Goal: Task Accomplishment & Management: Complete application form

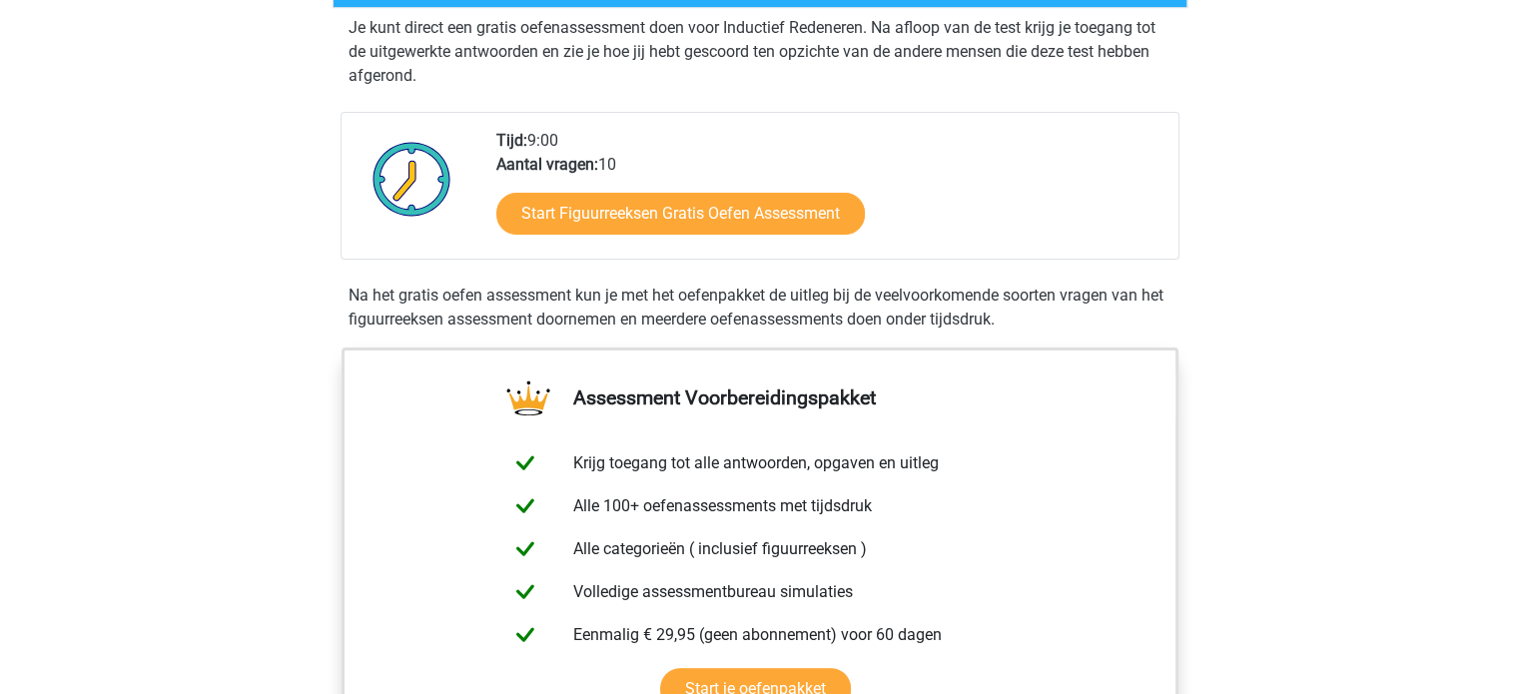
scroll to position [499, 0]
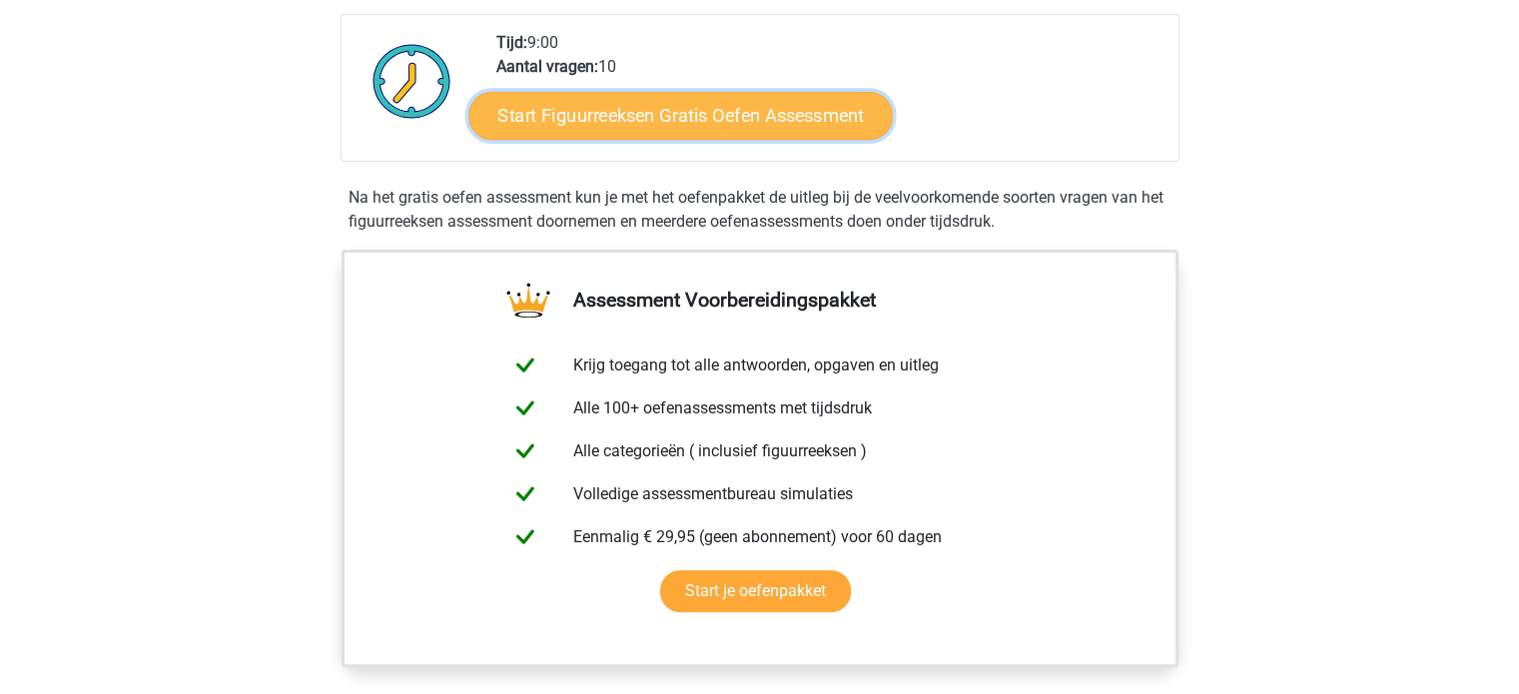
click at [631, 115] on link "Start Figuurreeksen Gratis Oefen Assessment" at bounding box center [680, 115] width 424 height 48
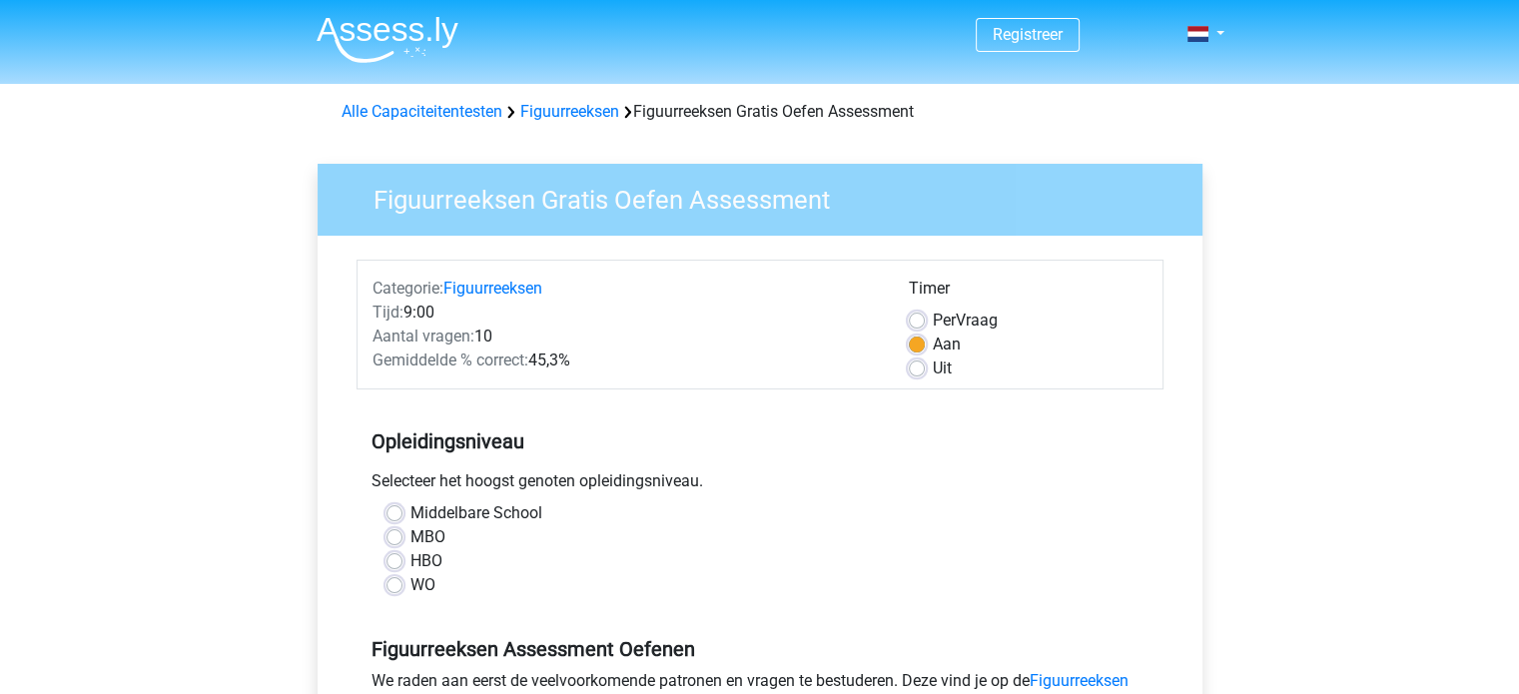
click at [411, 583] on label "WO" at bounding box center [423, 585] width 25 height 24
click at [391, 583] on input "WO" at bounding box center [395, 583] width 16 height 20
radio input "true"
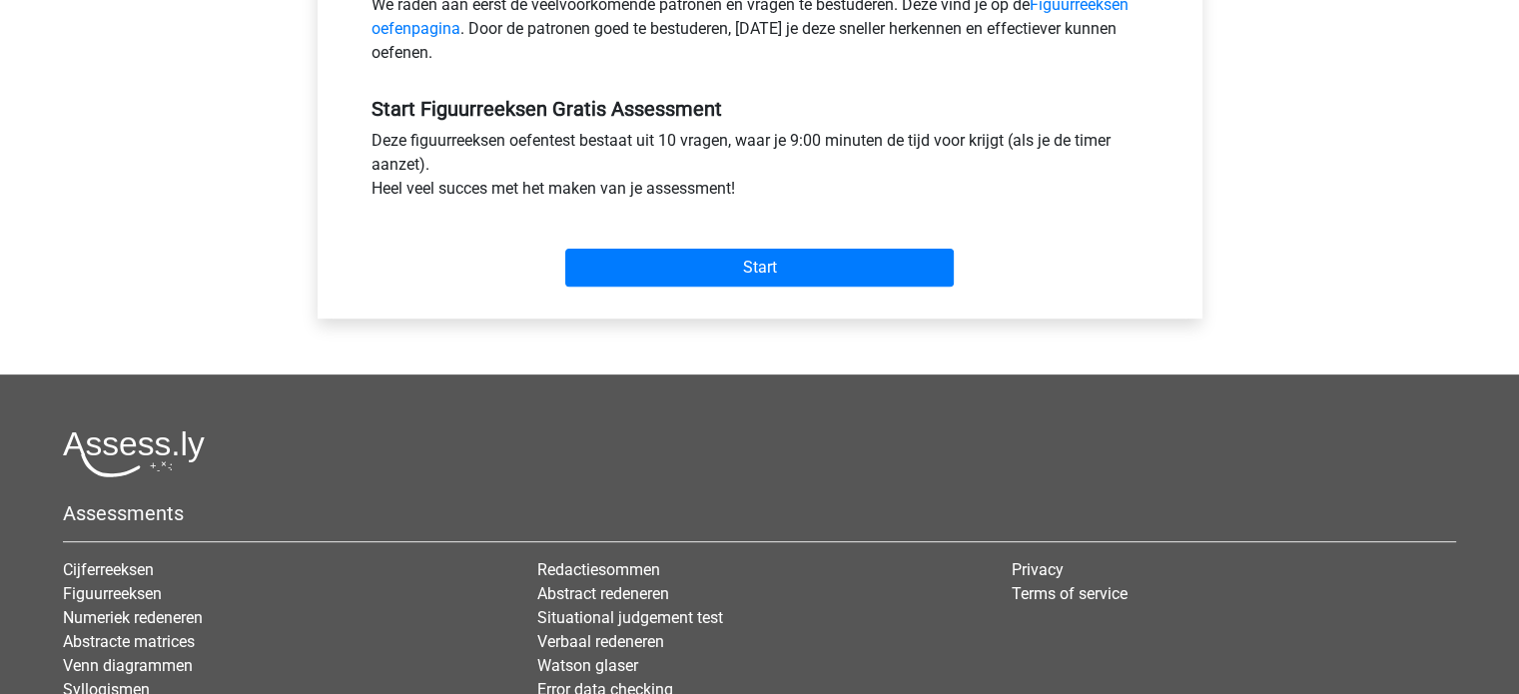
scroll to position [699, 0]
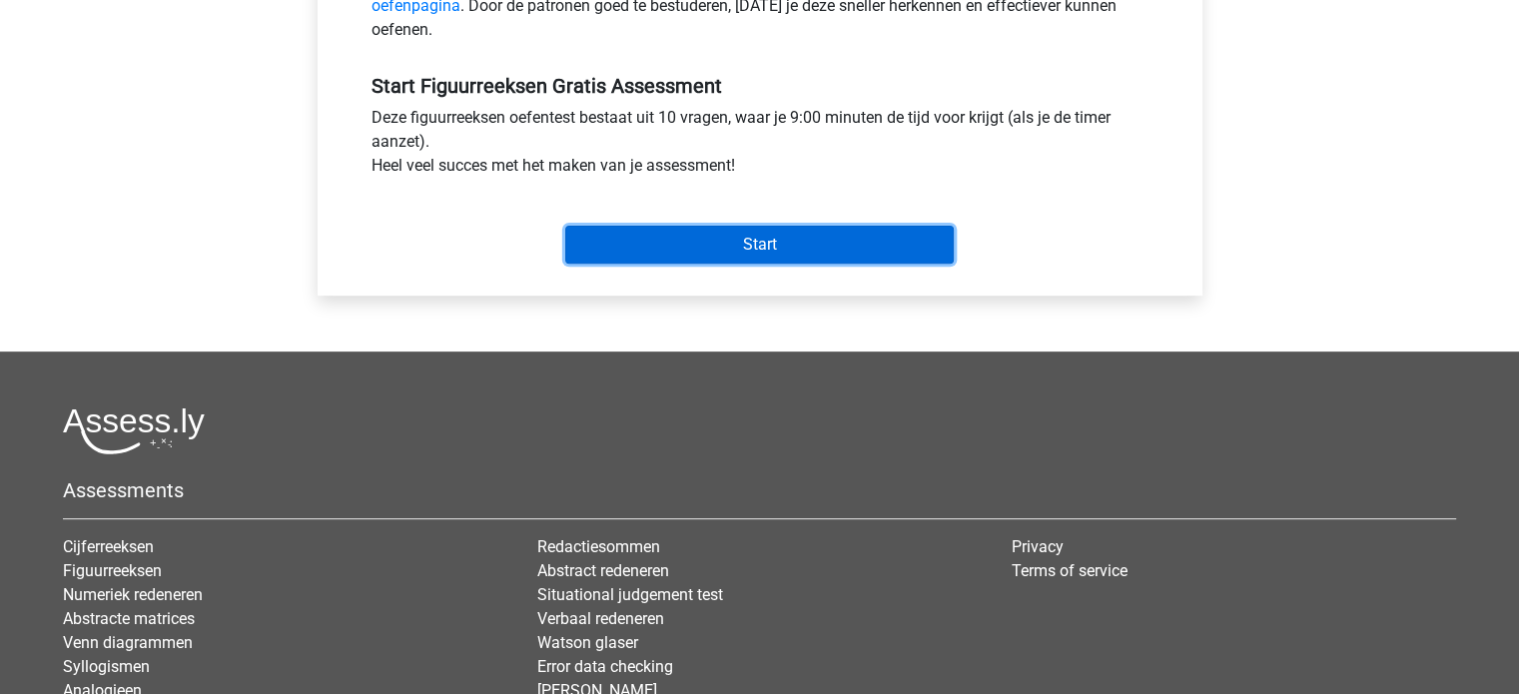
click at [765, 248] on input "Start" at bounding box center [759, 245] width 389 height 38
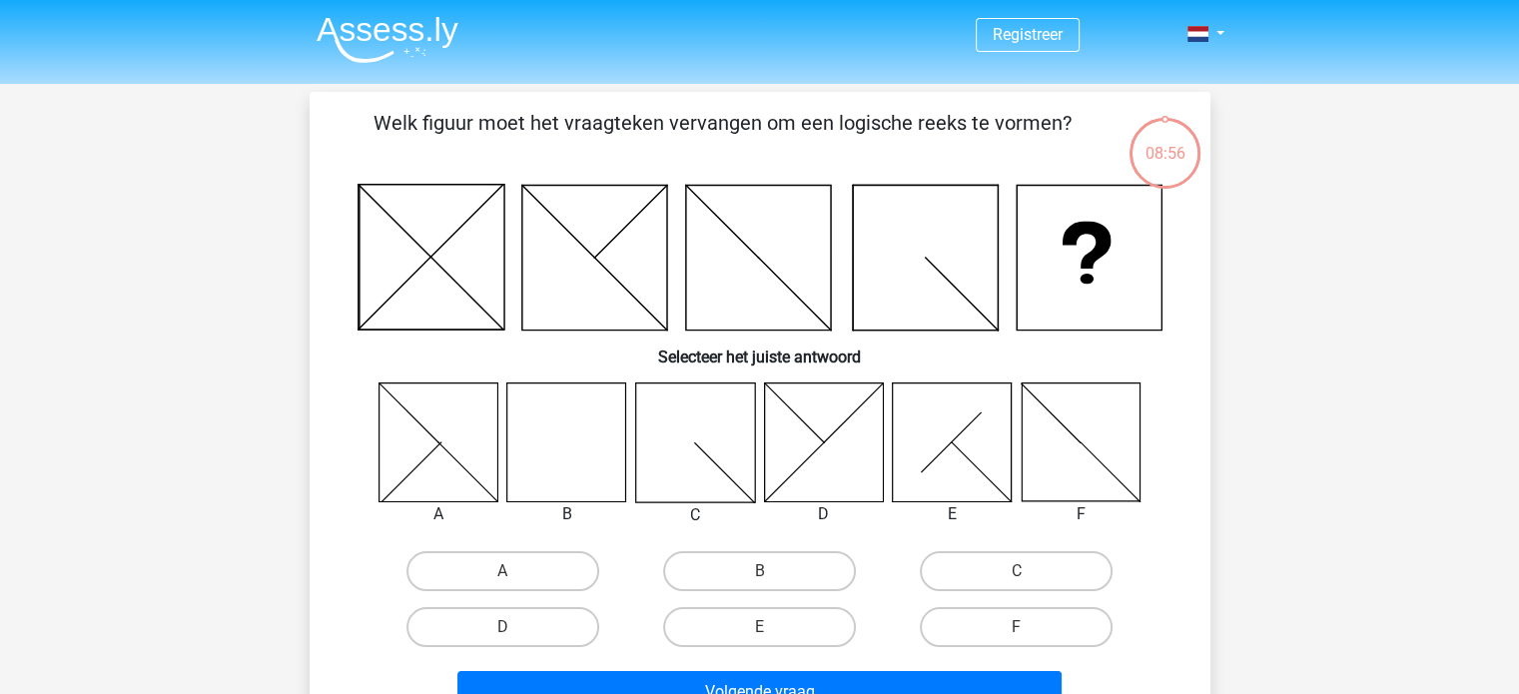
click at [577, 451] on icon at bounding box center [566, 442] width 119 height 119
click at [730, 581] on label "B" at bounding box center [759, 571] width 193 height 40
click at [759, 581] on input "B" at bounding box center [765, 577] width 13 height 13
radio input "true"
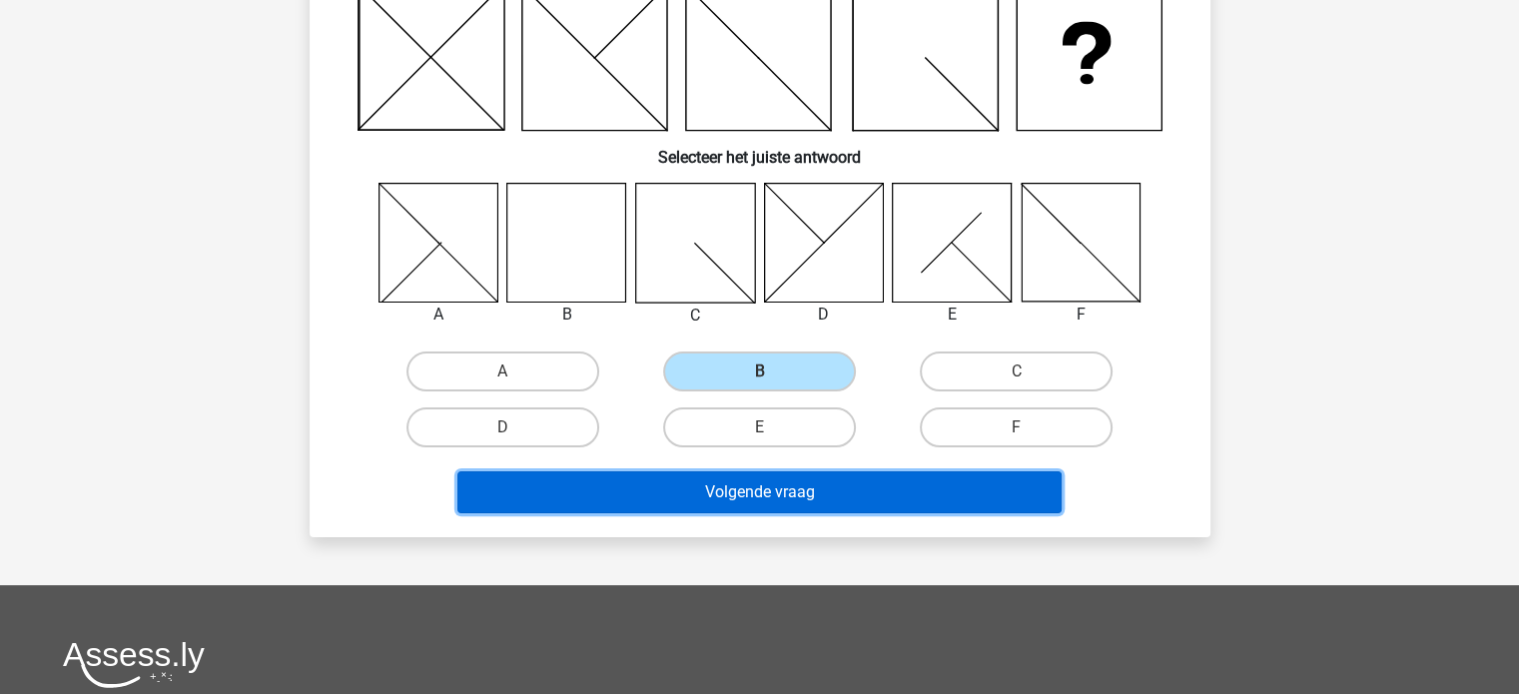
click at [727, 489] on button "Volgende vraag" at bounding box center [760, 492] width 604 height 42
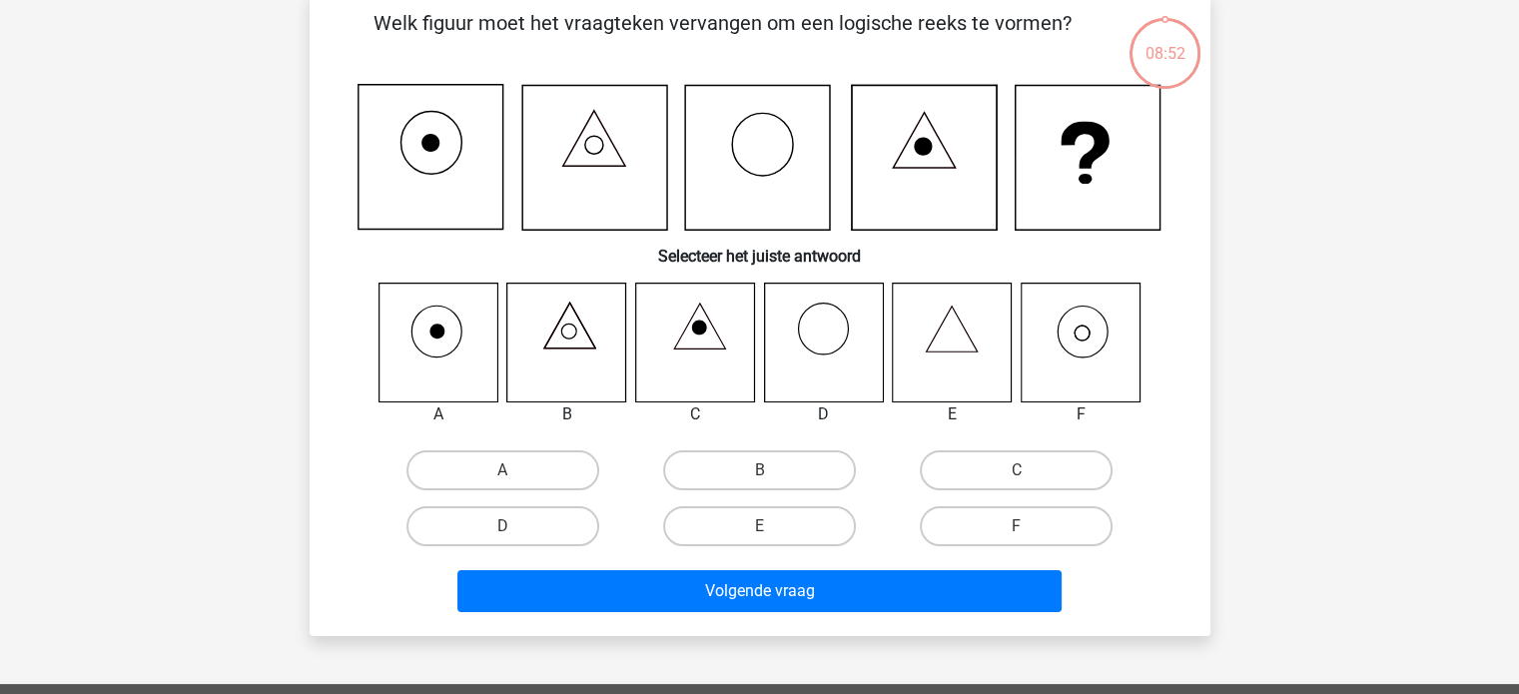
scroll to position [92, 0]
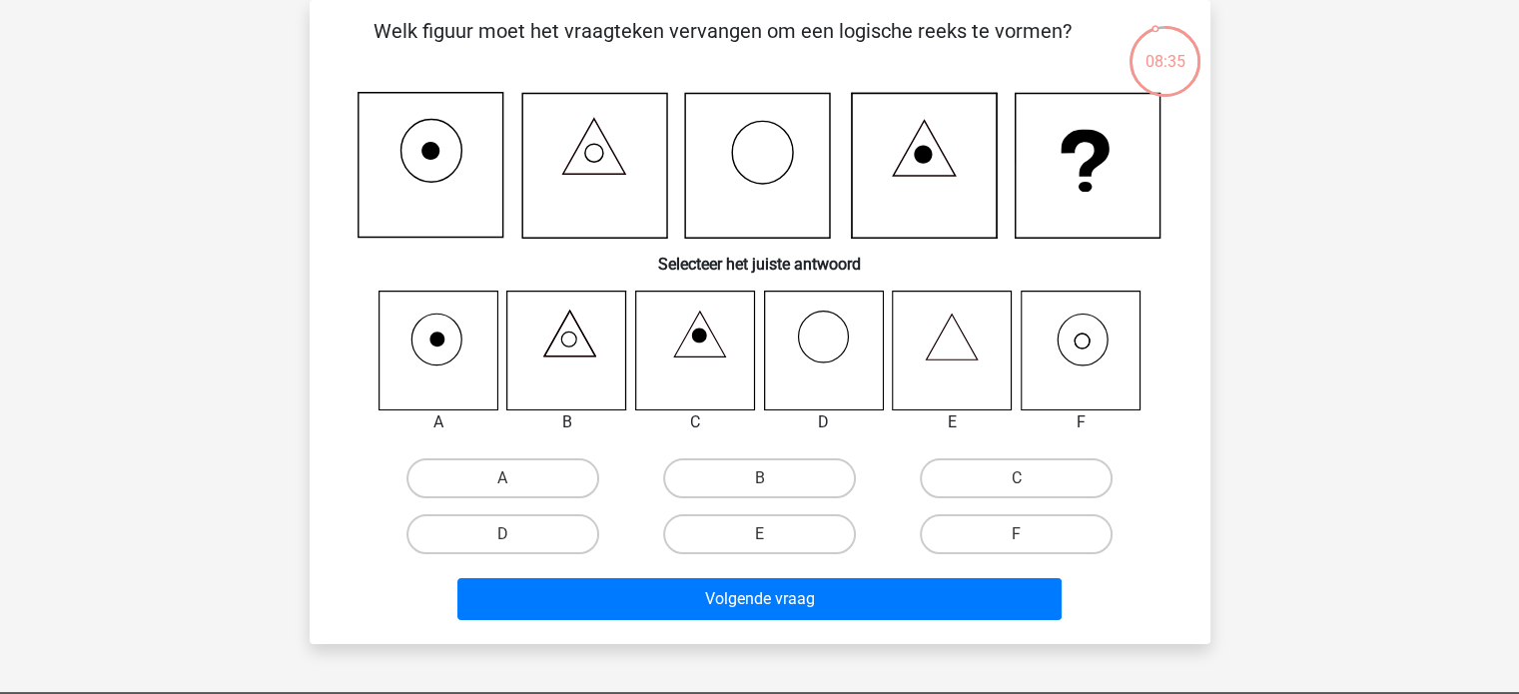
click at [1121, 374] on icon at bounding box center [1080, 350] width 119 height 119
click at [1031, 525] on label "F" at bounding box center [1016, 534] width 193 height 40
click at [1030, 534] on input "F" at bounding box center [1023, 540] width 13 height 13
radio input "true"
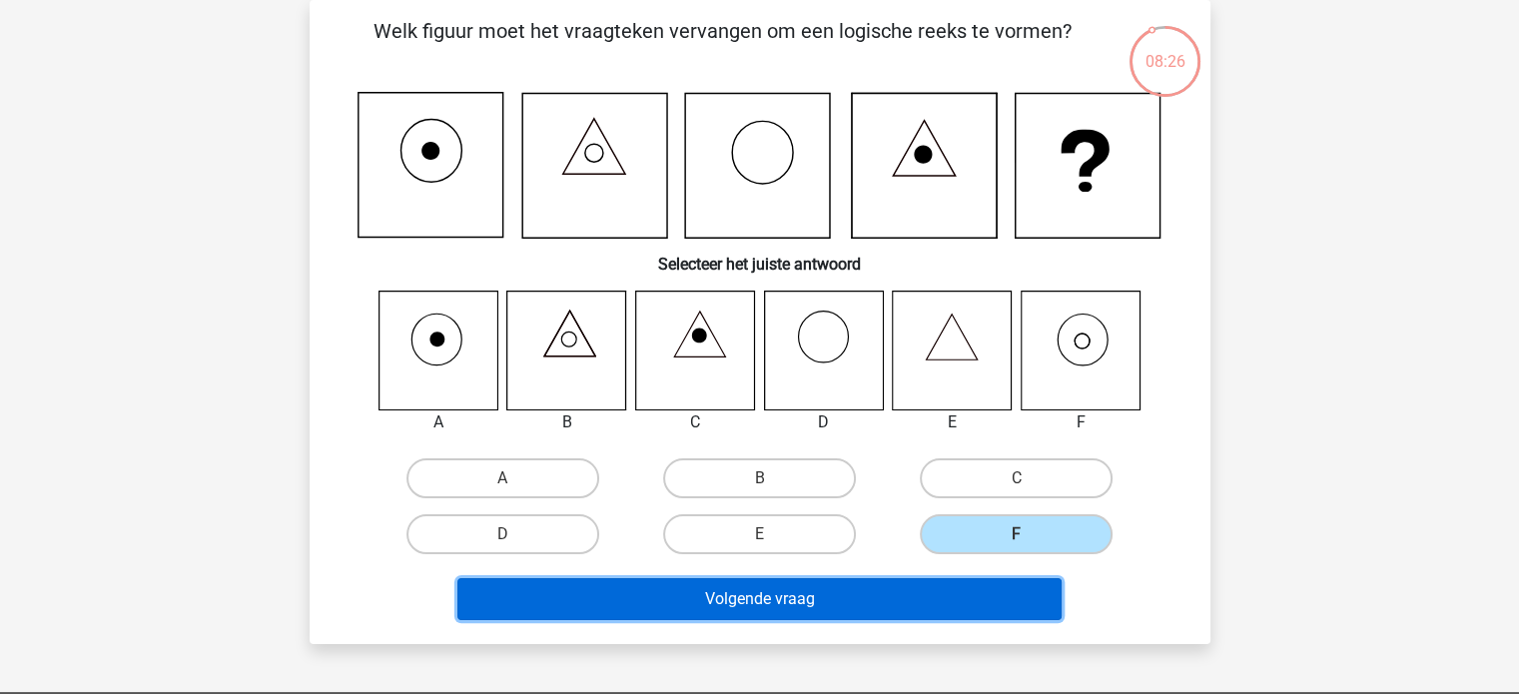
click at [813, 594] on button "Volgende vraag" at bounding box center [760, 599] width 604 height 42
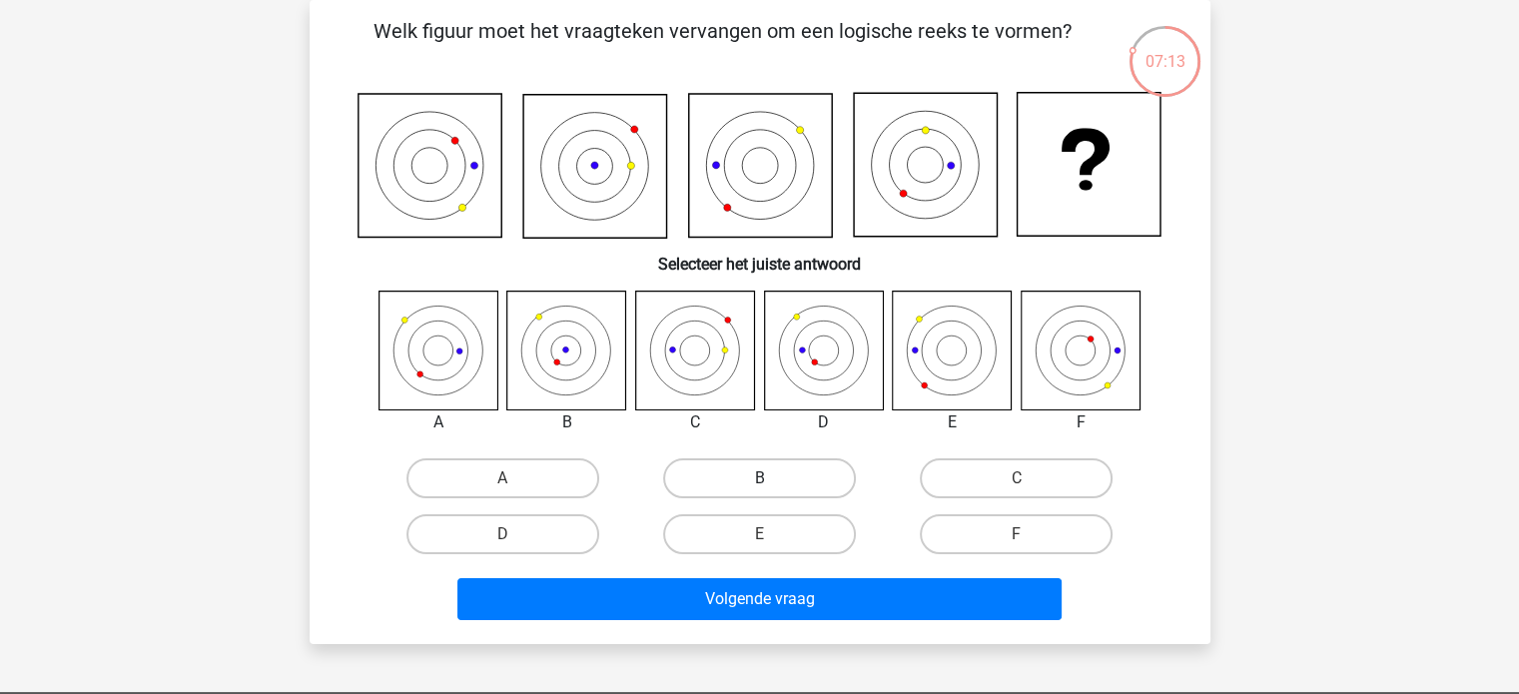
click at [707, 469] on label "B" at bounding box center [759, 479] width 193 height 40
click at [759, 478] on input "B" at bounding box center [765, 484] width 13 height 13
radio input "true"
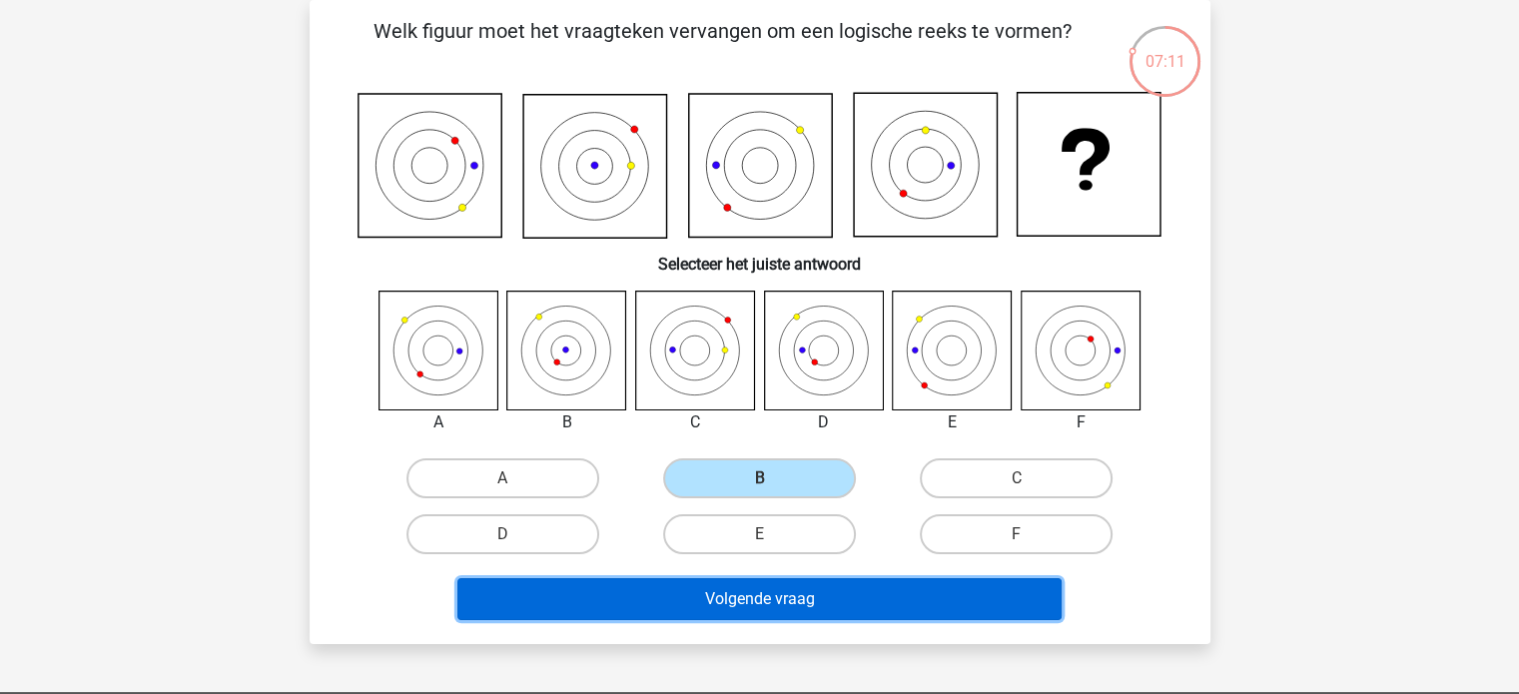
click at [770, 596] on button "Volgende vraag" at bounding box center [760, 599] width 604 height 42
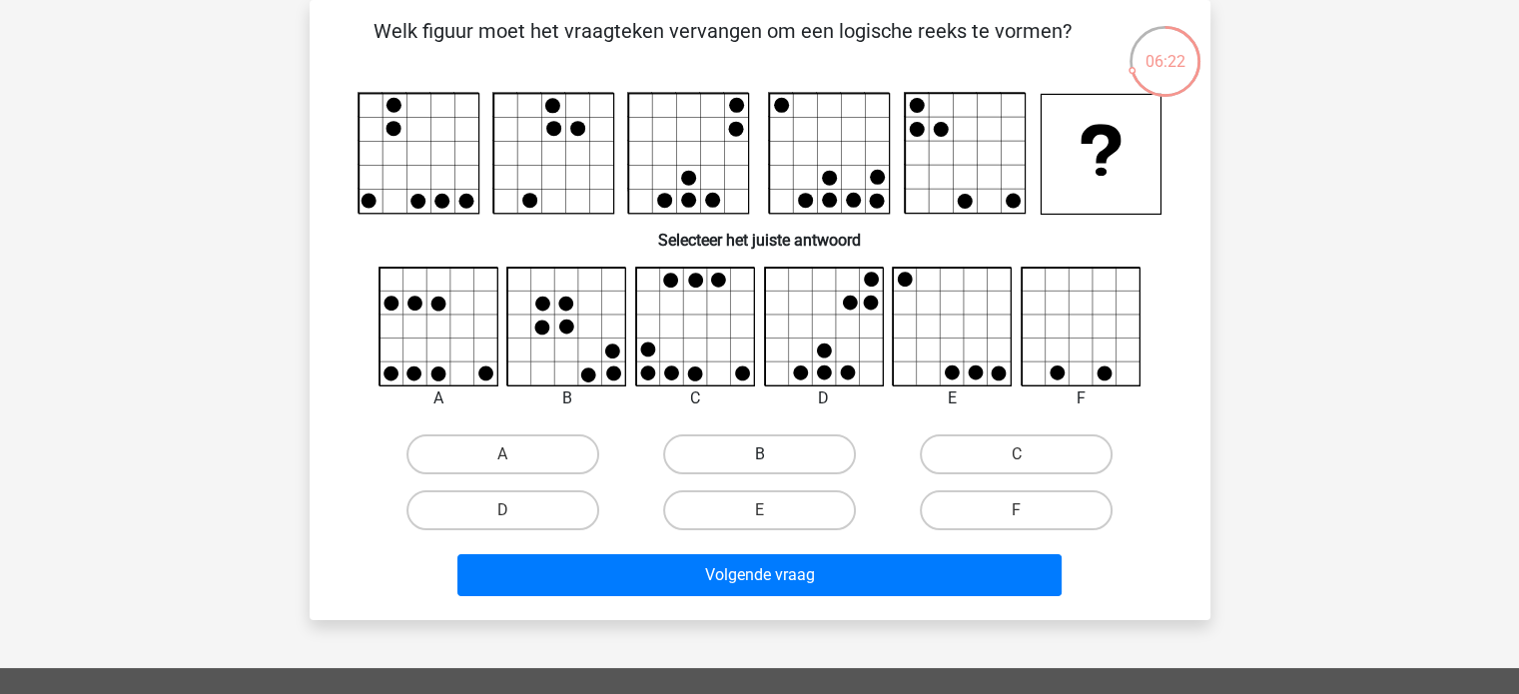
click at [776, 454] on label "B" at bounding box center [759, 455] width 193 height 40
click at [772, 455] on input "B" at bounding box center [765, 461] width 13 height 13
radio input "true"
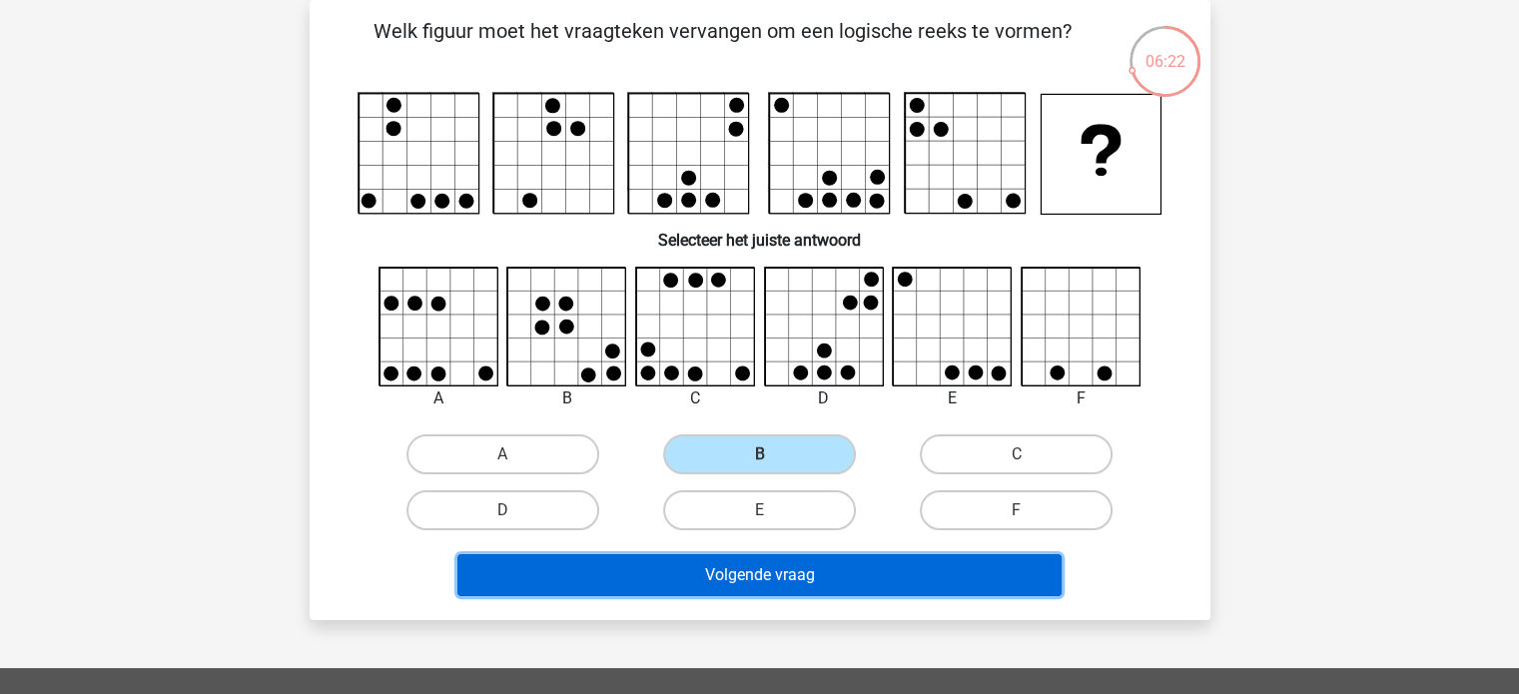
click at [776, 570] on button "Volgende vraag" at bounding box center [760, 575] width 604 height 42
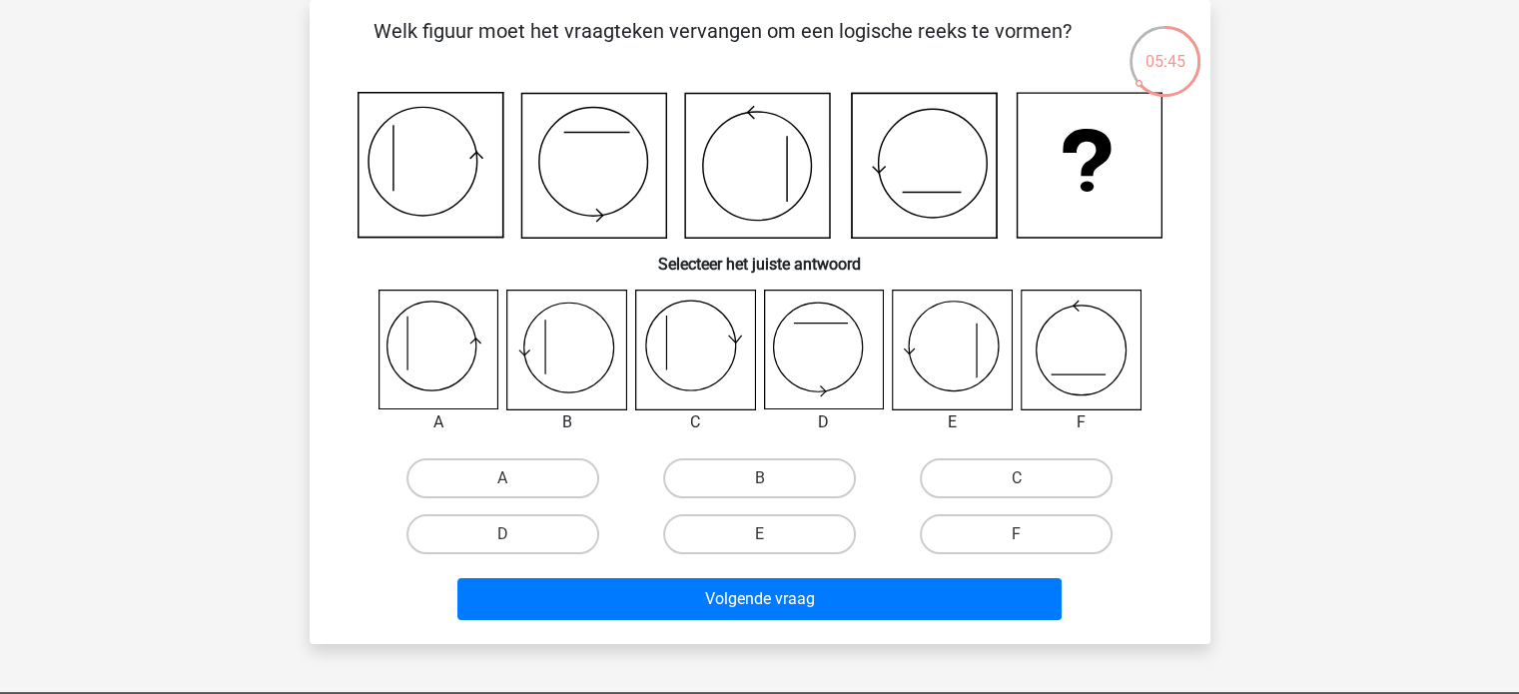
click at [572, 355] on icon at bounding box center [566, 350] width 119 height 119
click at [773, 478] on label "B" at bounding box center [759, 479] width 193 height 40
click at [772, 478] on input "B" at bounding box center [765, 484] width 13 height 13
radio input "true"
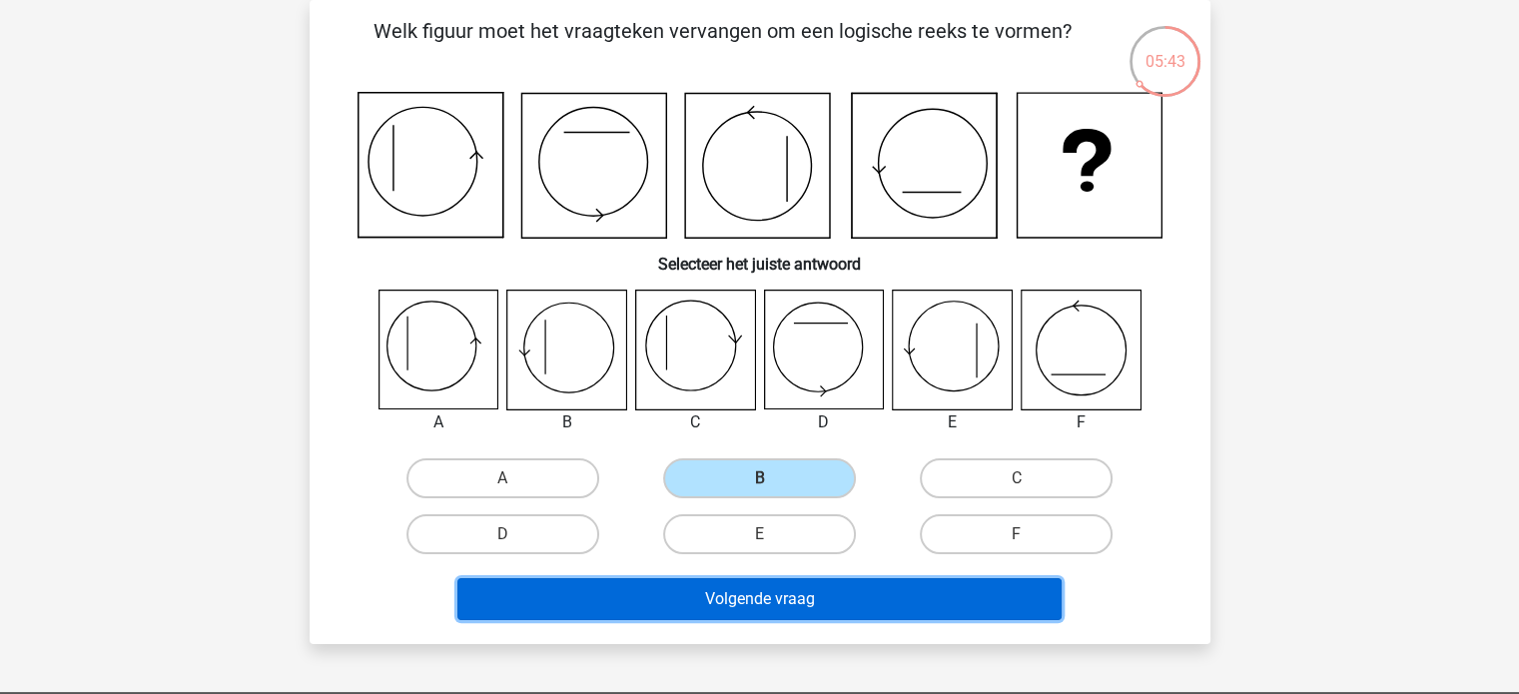
click at [776, 595] on button "Volgende vraag" at bounding box center [760, 599] width 604 height 42
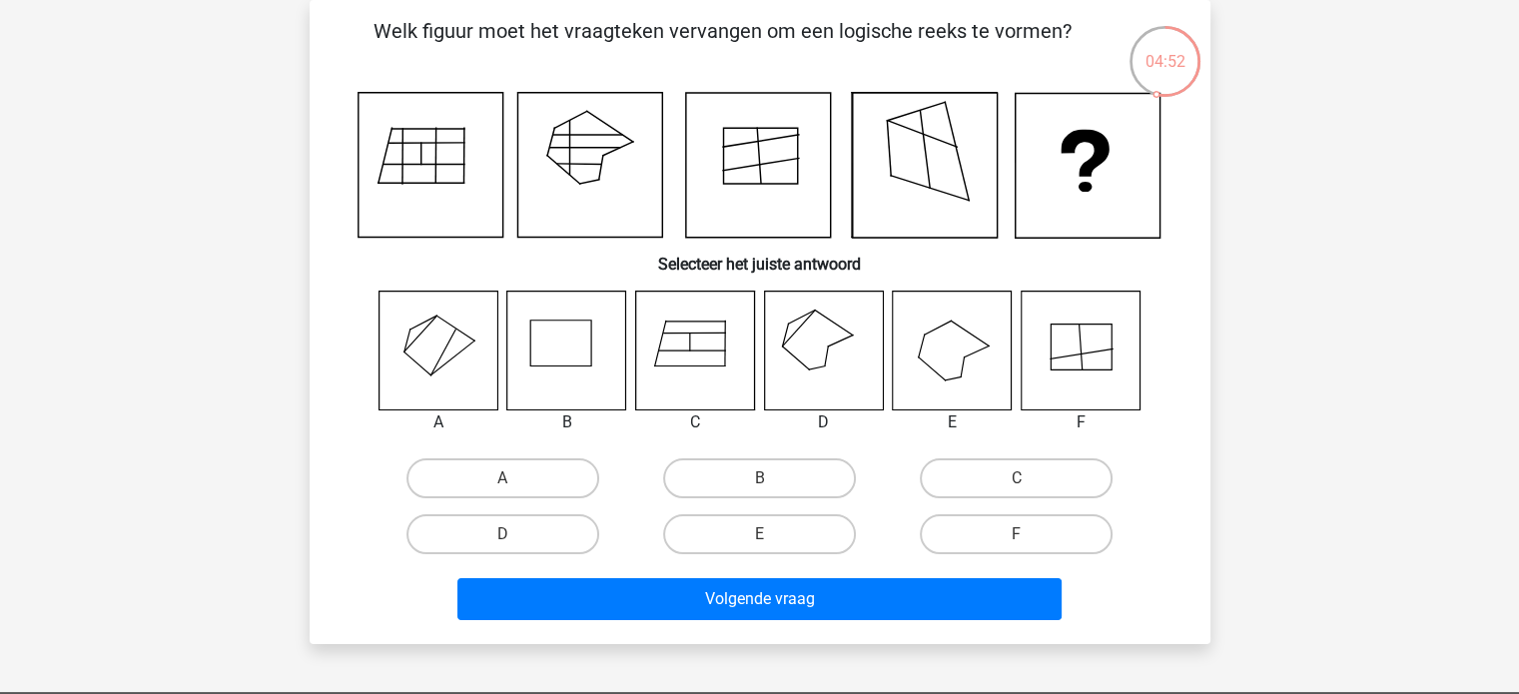
click at [829, 383] on icon at bounding box center [823, 350] width 119 height 119
click at [537, 541] on label "D" at bounding box center [503, 534] width 193 height 40
click at [515, 541] on input "D" at bounding box center [508, 540] width 13 height 13
radio input "true"
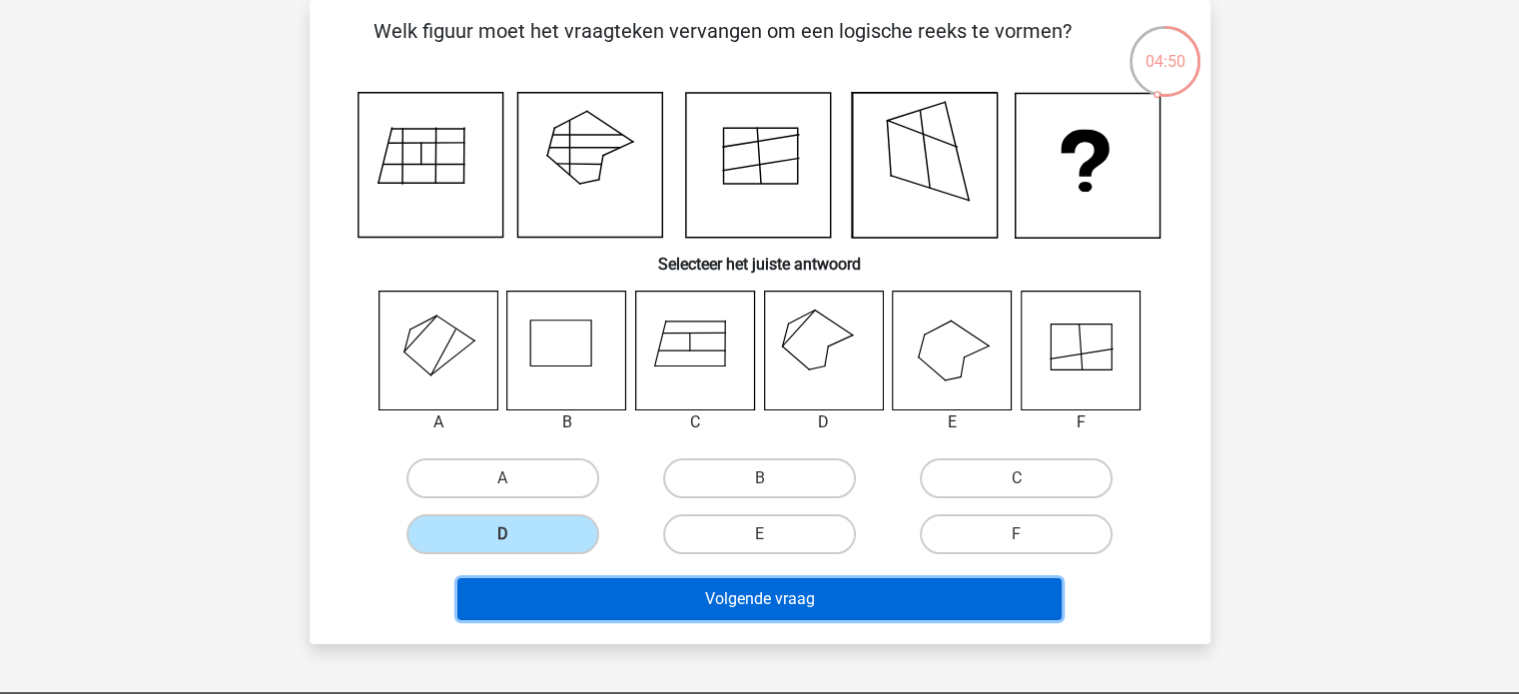
click at [751, 604] on button "Volgende vraag" at bounding box center [760, 599] width 604 height 42
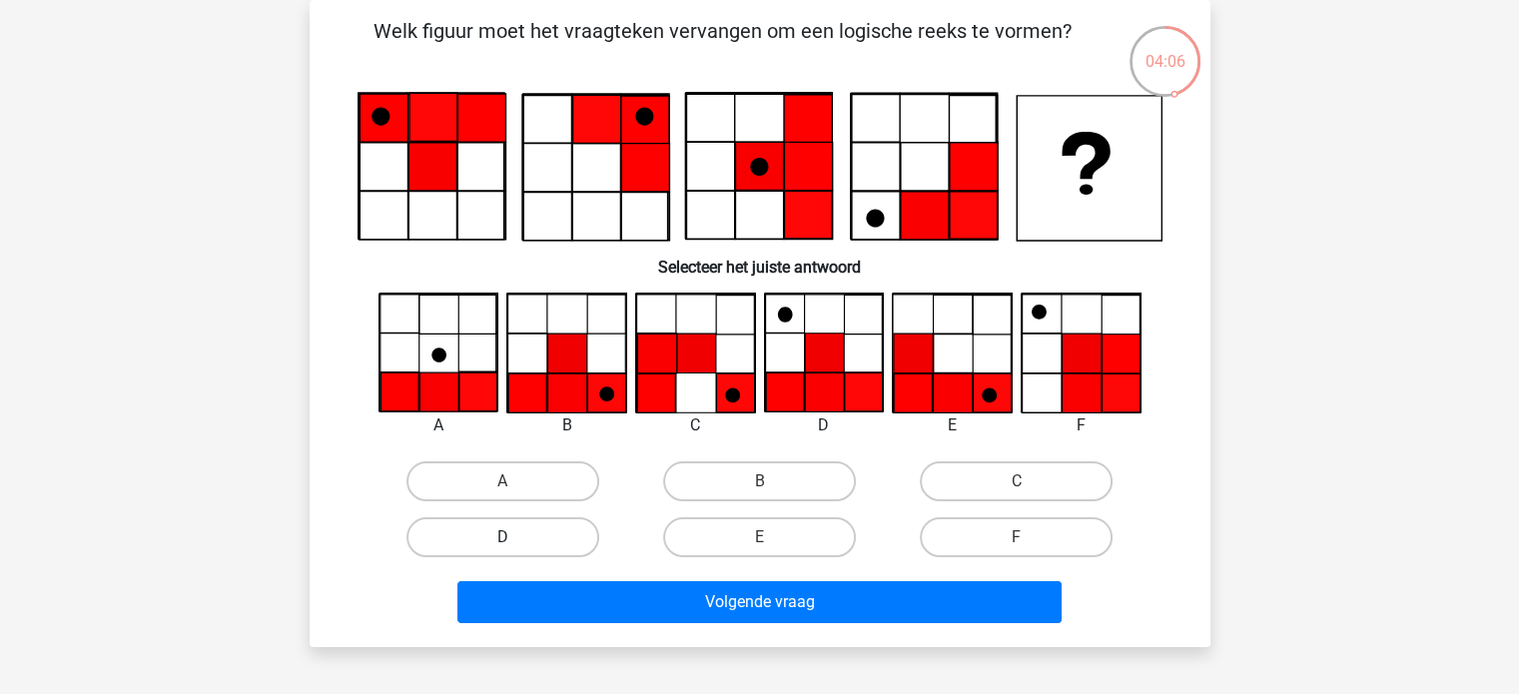
click at [473, 539] on label "D" at bounding box center [503, 537] width 193 height 40
click at [502, 539] on input "D" at bounding box center [508, 543] width 13 height 13
radio input "true"
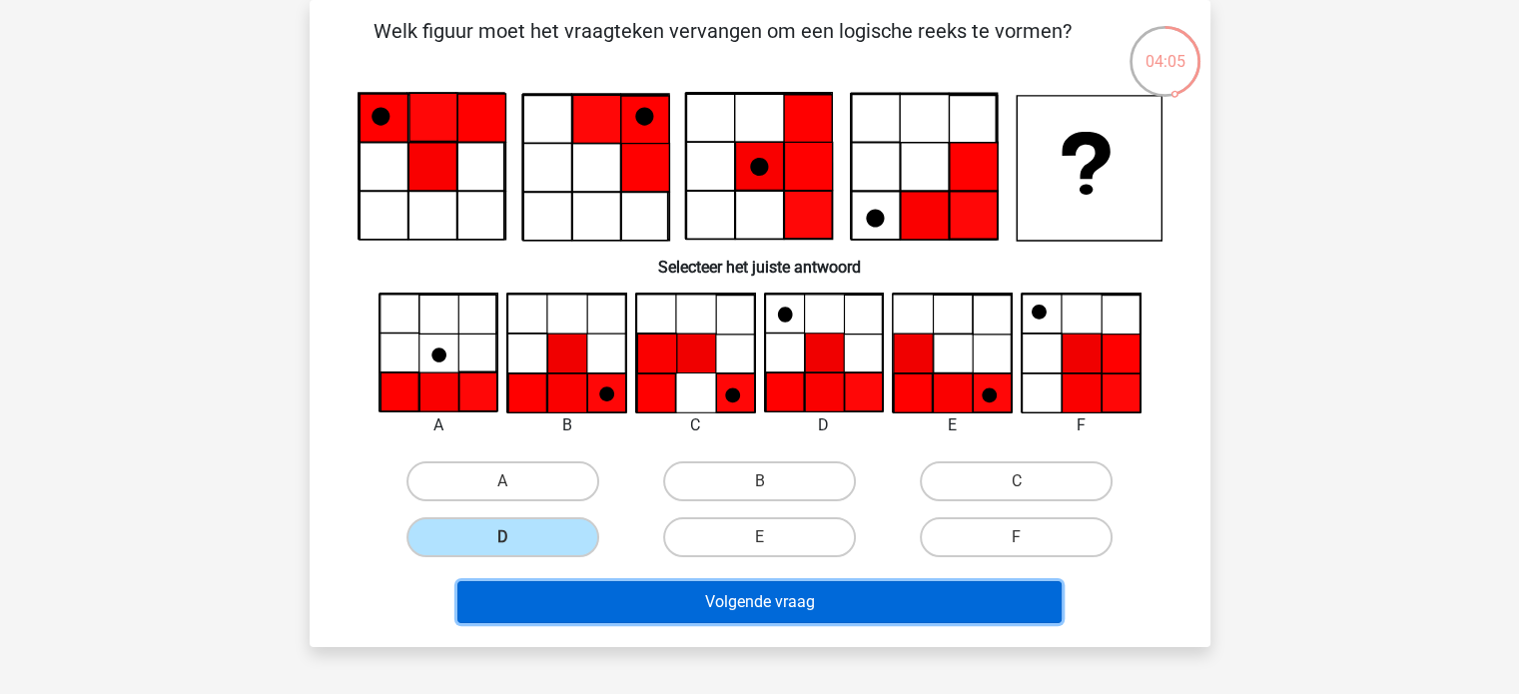
click at [759, 604] on button "Volgende vraag" at bounding box center [760, 602] width 604 height 42
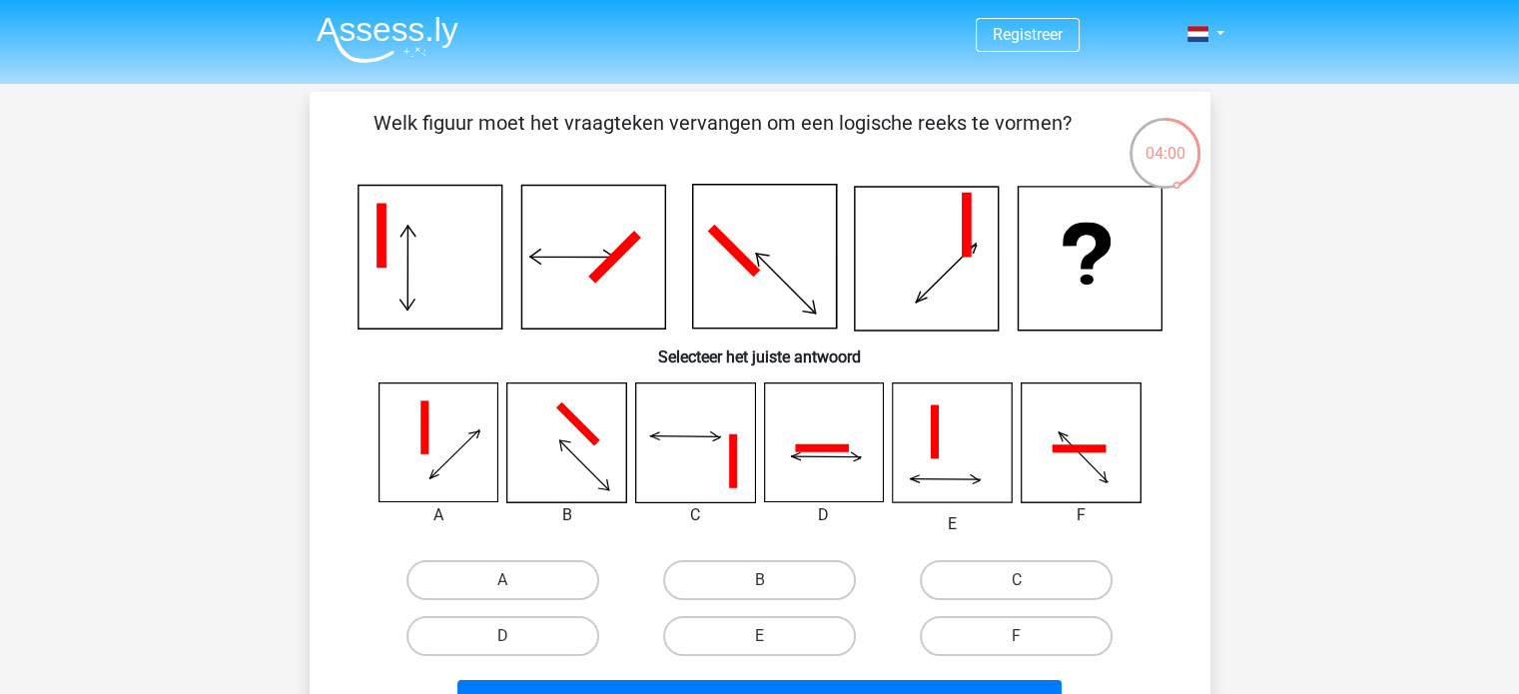
scroll to position [100, 0]
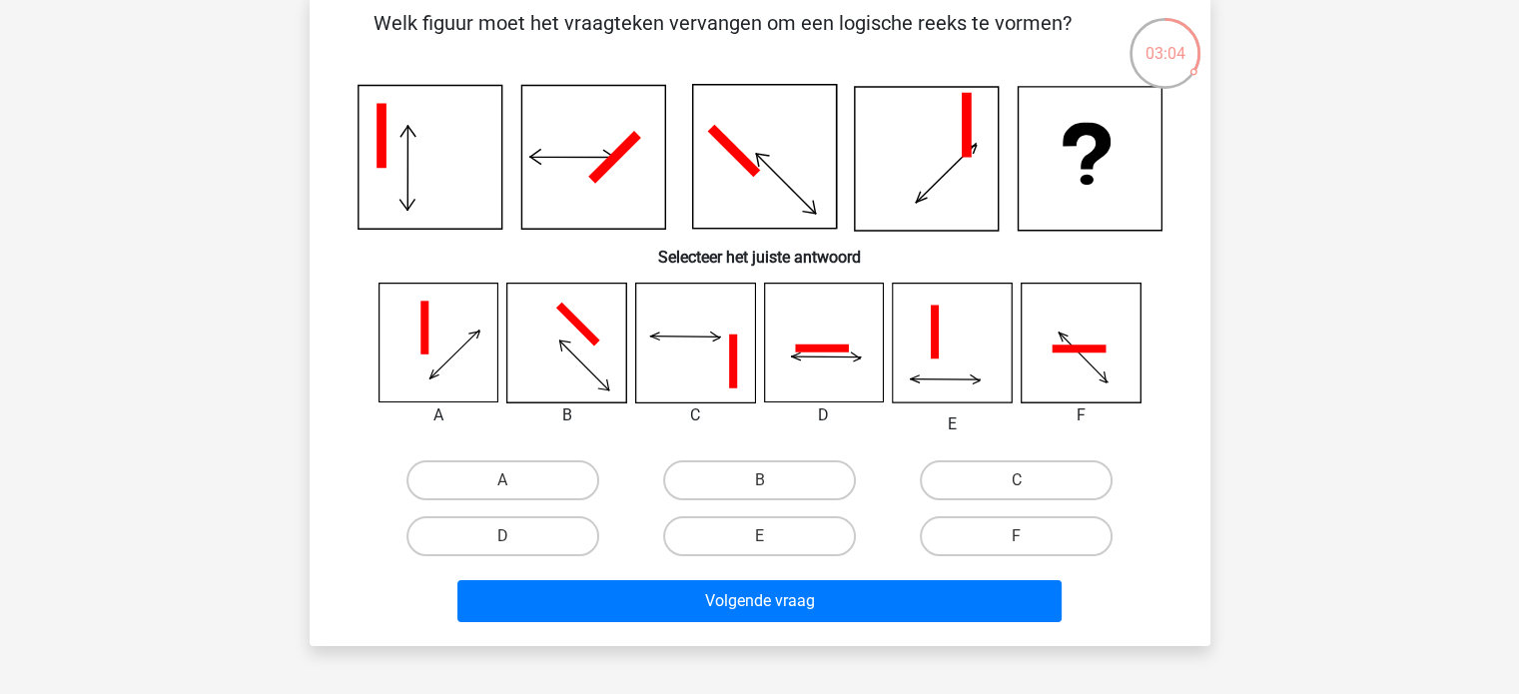
click at [563, 357] on icon at bounding box center [566, 343] width 119 height 119
click at [739, 481] on label "B" at bounding box center [759, 480] width 193 height 40
click at [759, 481] on input "B" at bounding box center [765, 486] width 13 height 13
radio input "true"
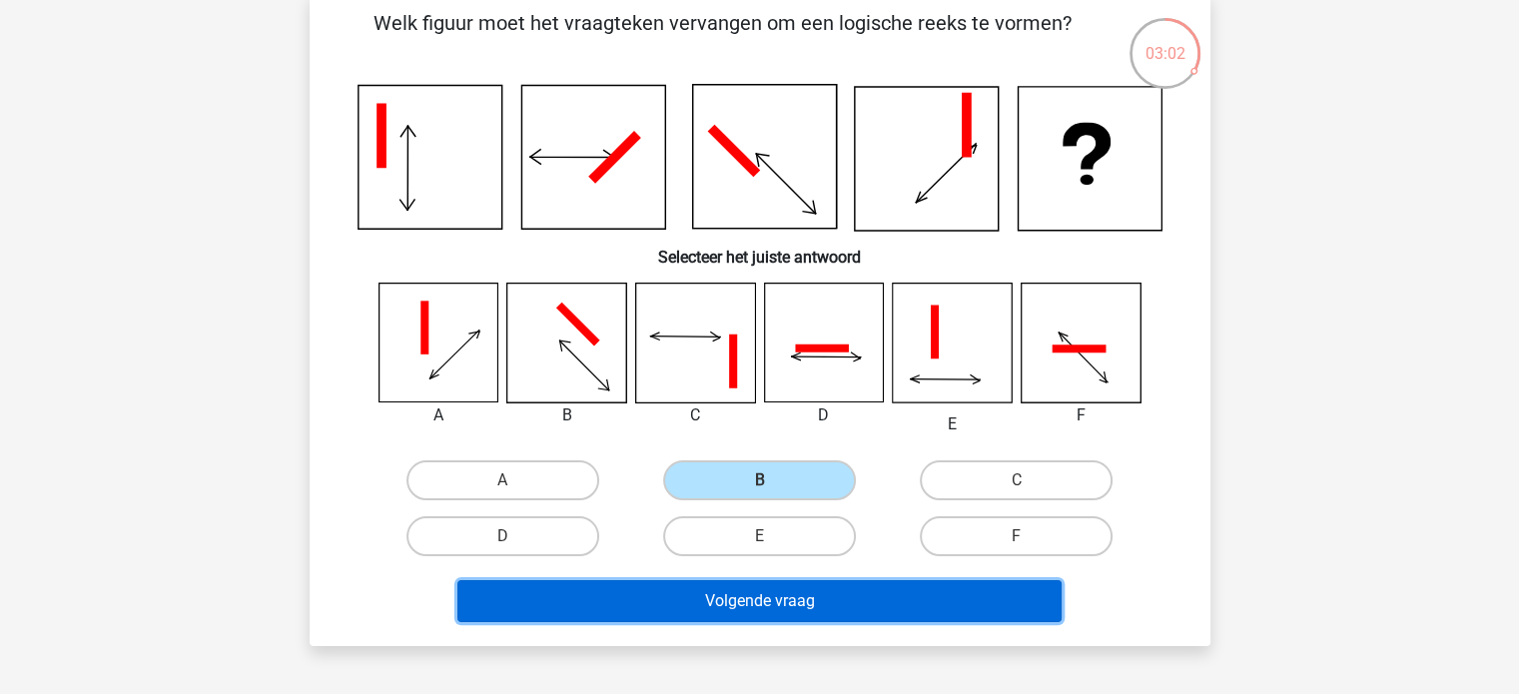
click at [787, 600] on button "Volgende vraag" at bounding box center [760, 601] width 604 height 42
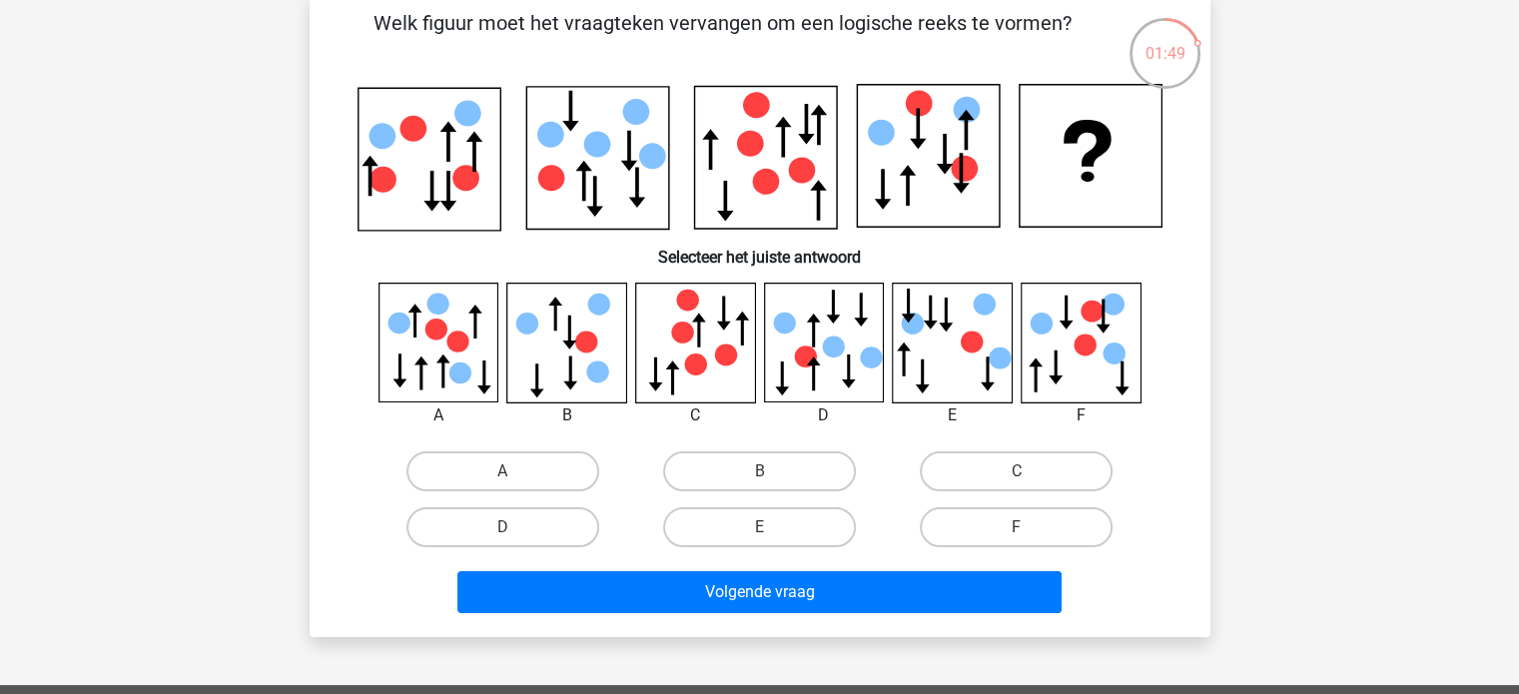
click at [760, 471] on input "B" at bounding box center [765, 477] width 13 height 13
radio input "true"
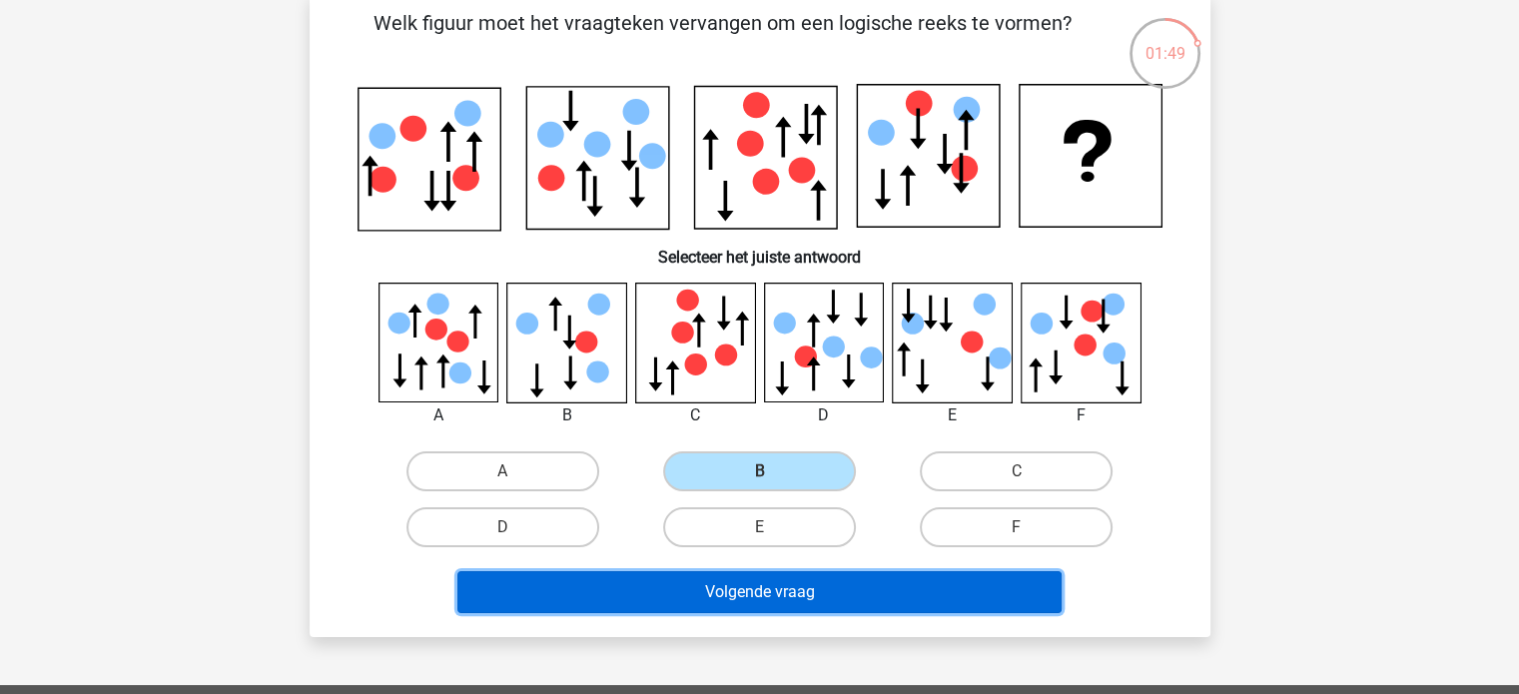
click at [775, 594] on button "Volgende vraag" at bounding box center [760, 592] width 604 height 42
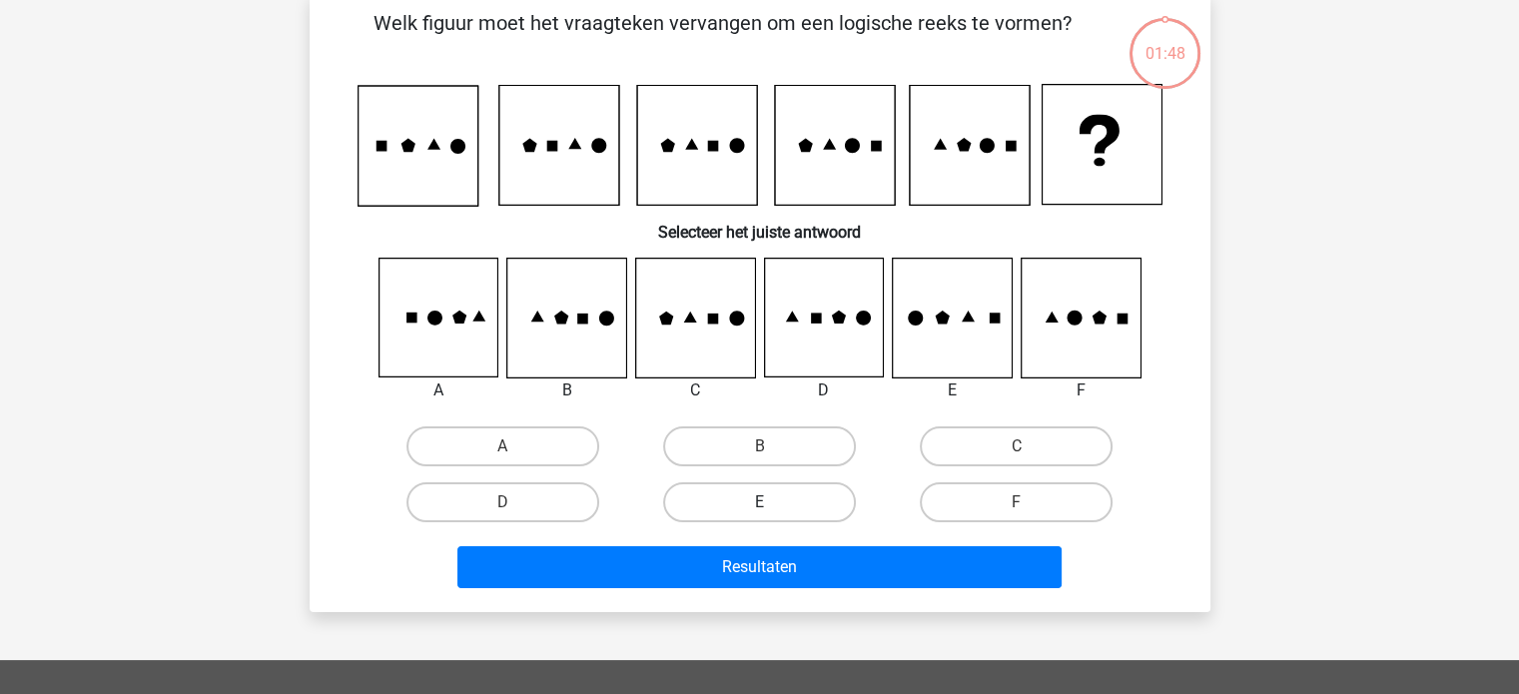
scroll to position [92, 0]
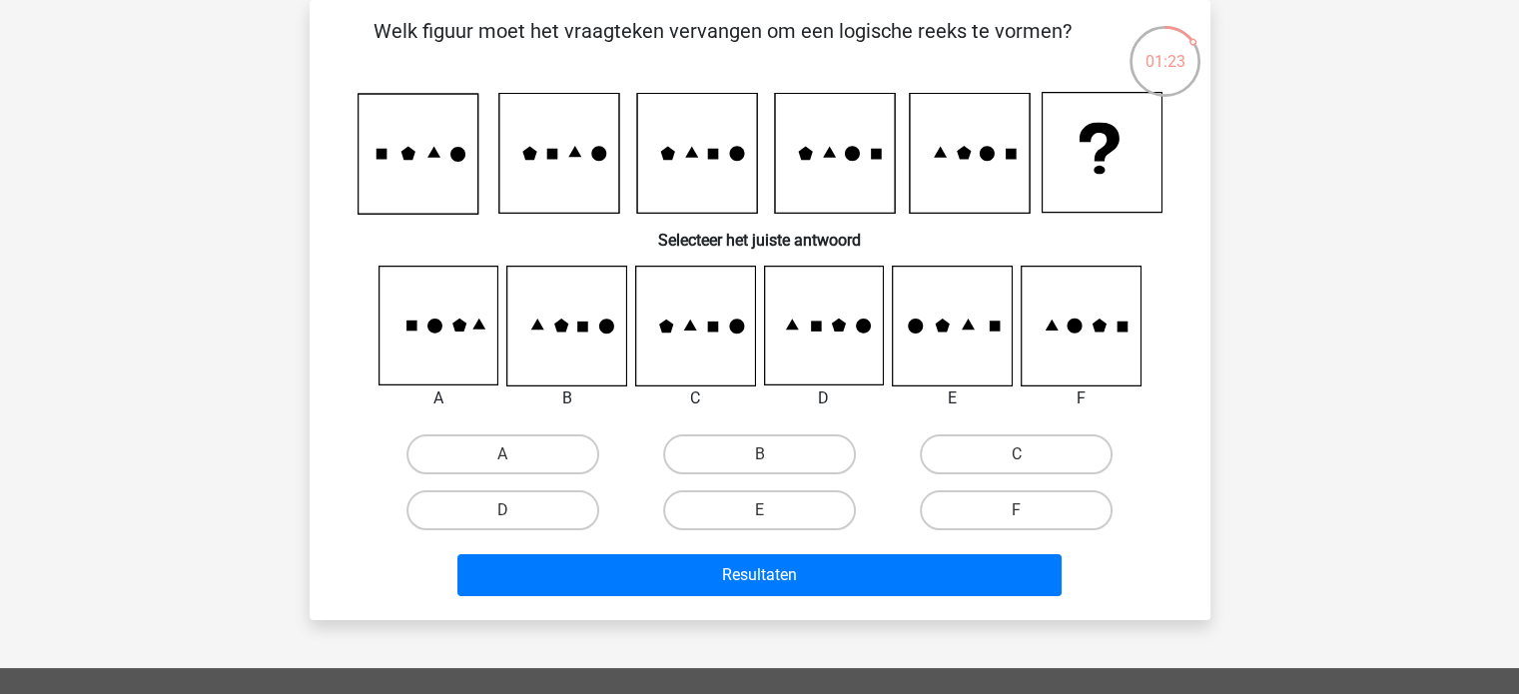
click at [1060, 364] on icon at bounding box center [1080, 326] width 119 height 119
click at [1007, 501] on label "F" at bounding box center [1016, 510] width 193 height 40
click at [1017, 510] on input "F" at bounding box center [1023, 516] width 13 height 13
radio input "true"
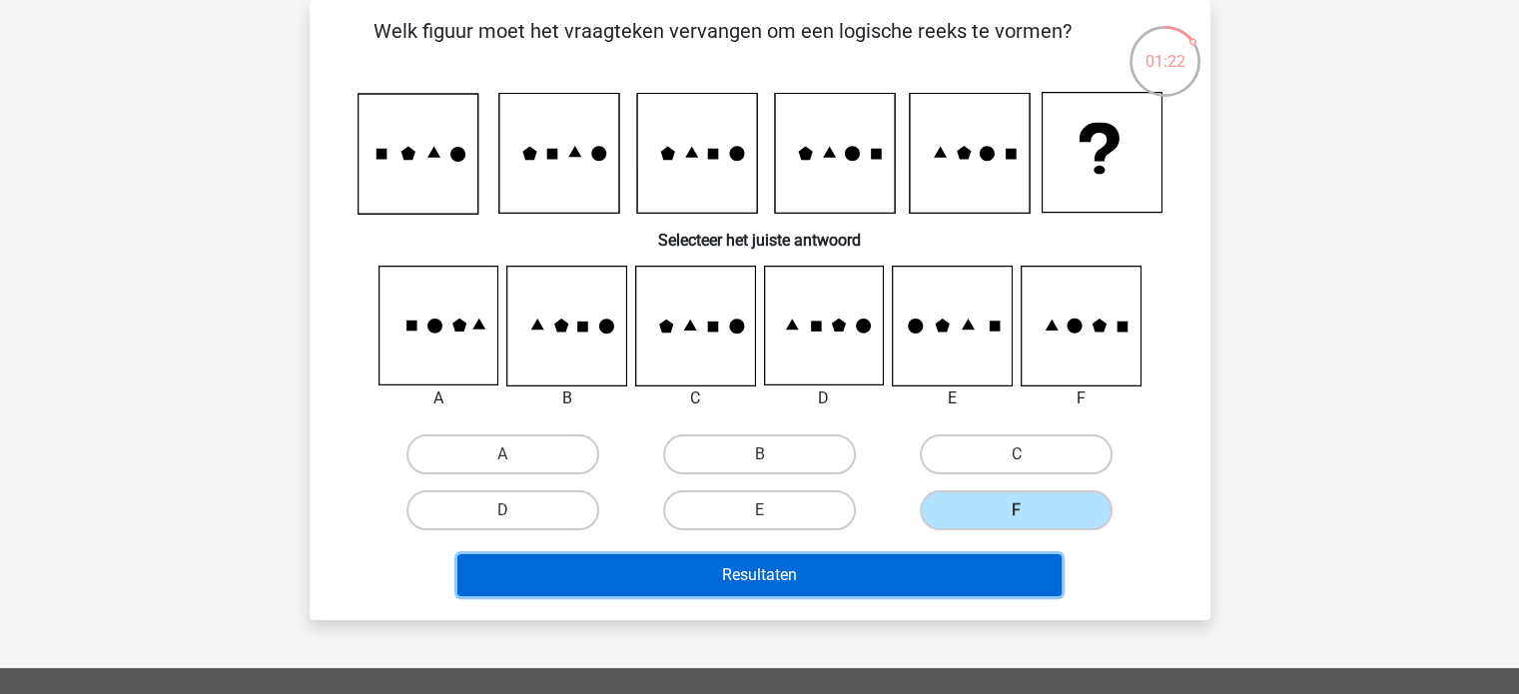
click at [971, 568] on button "Resultaten" at bounding box center [760, 575] width 604 height 42
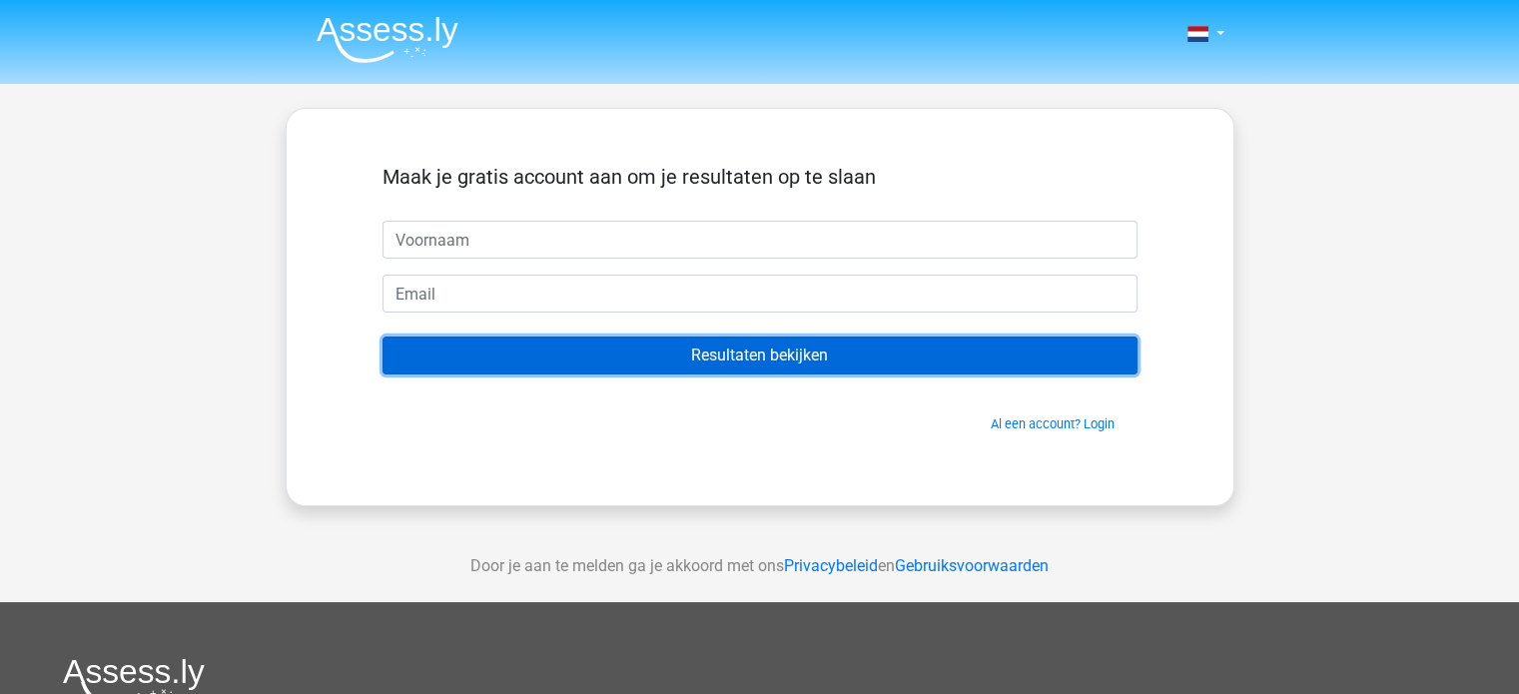
click at [724, 348] on input "Resultaten bekijken" at bounding box center [760, 356] width 755 height 38
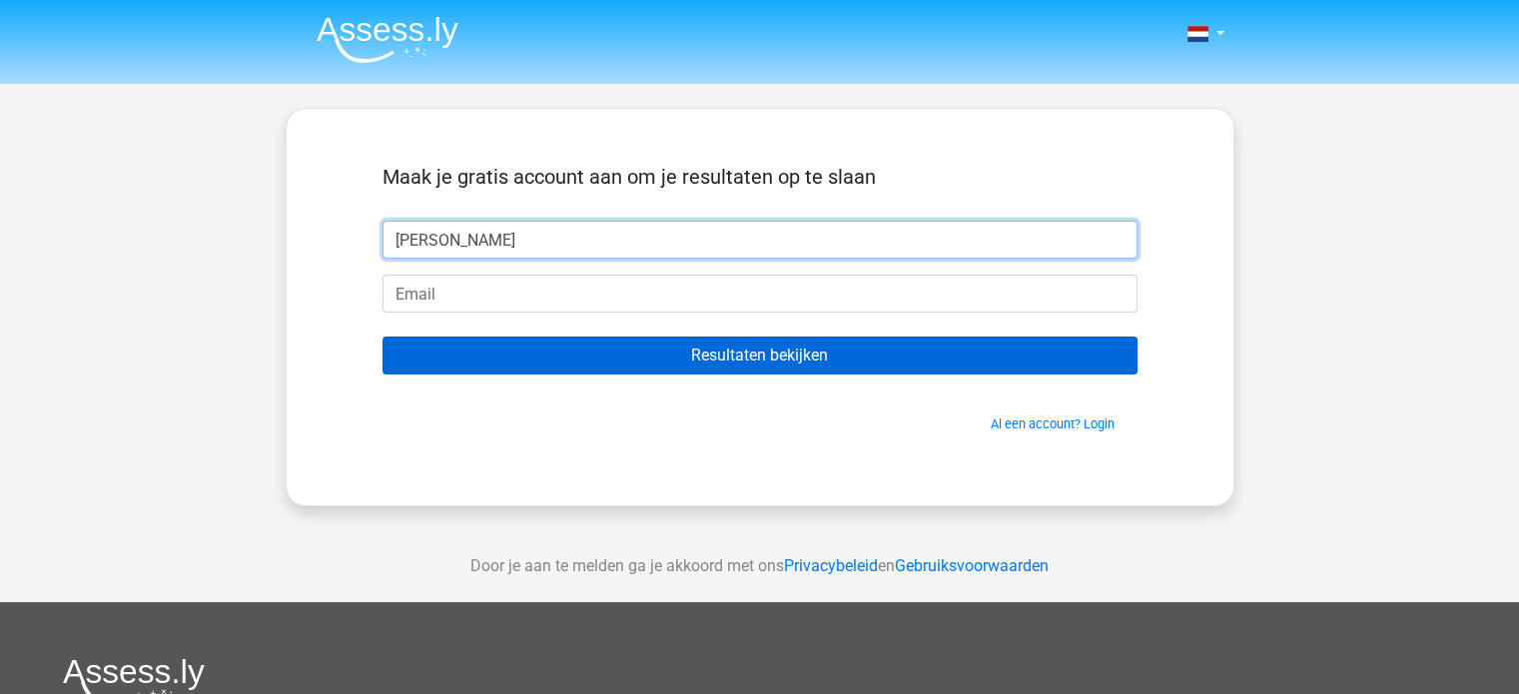
type input "Patrick"
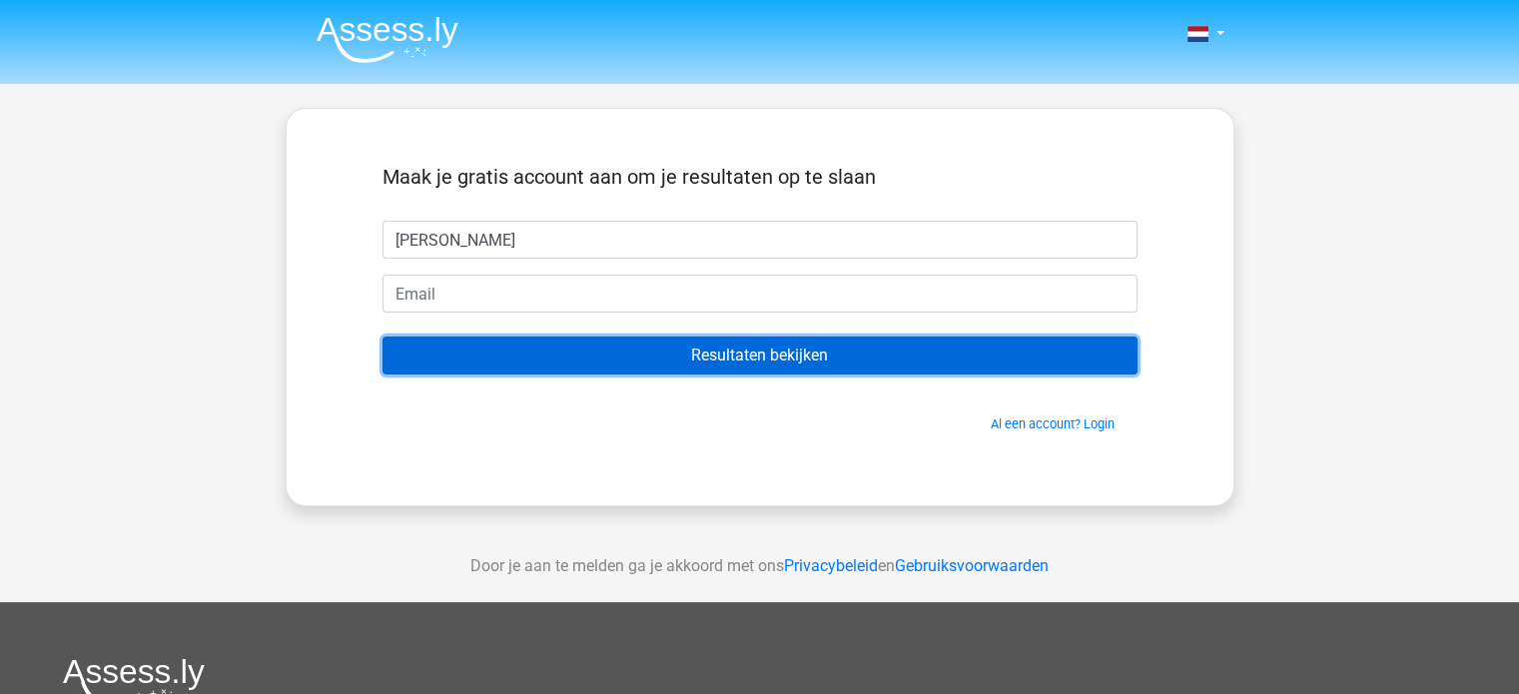
click at [761, 354] on input "Resultaten bekijken" at bounding box center [760, 356] width 755 height 38
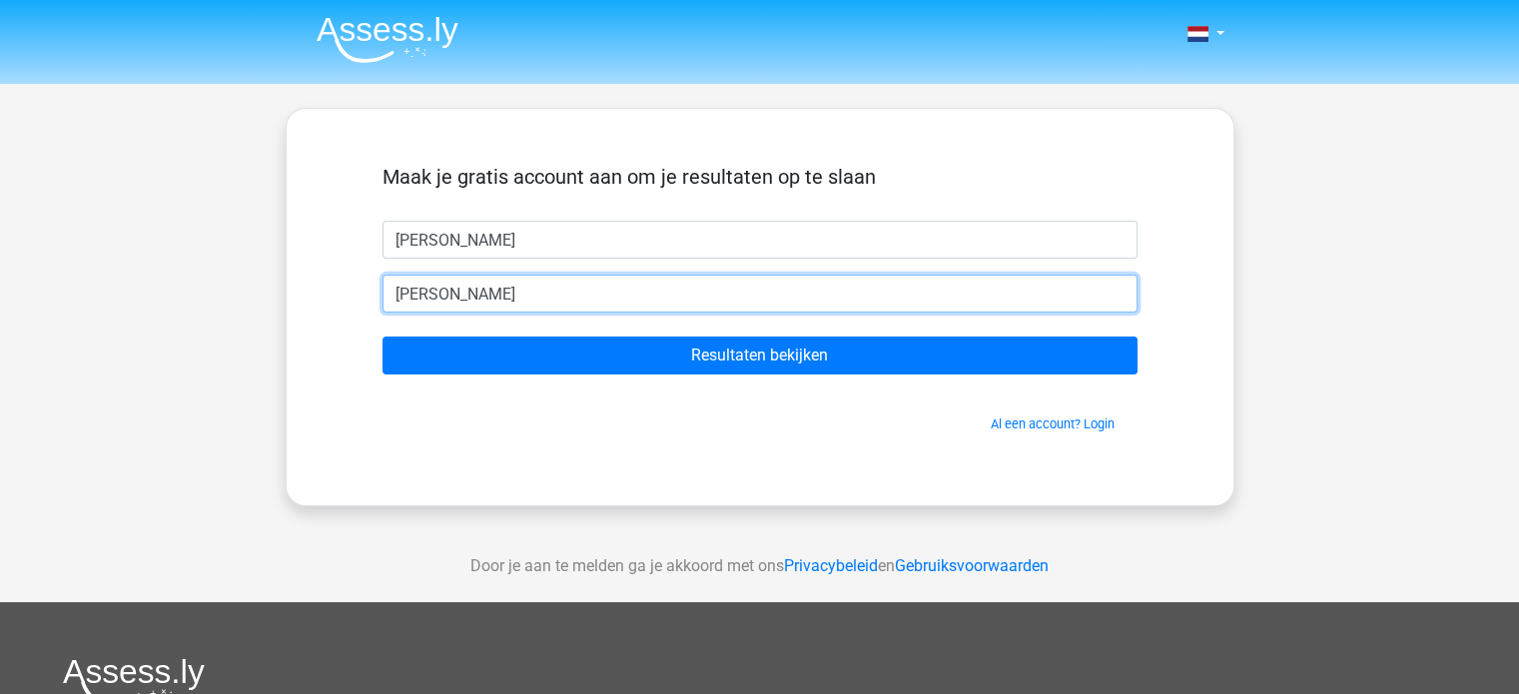
type input "patrick1.croonen@gmail.com"
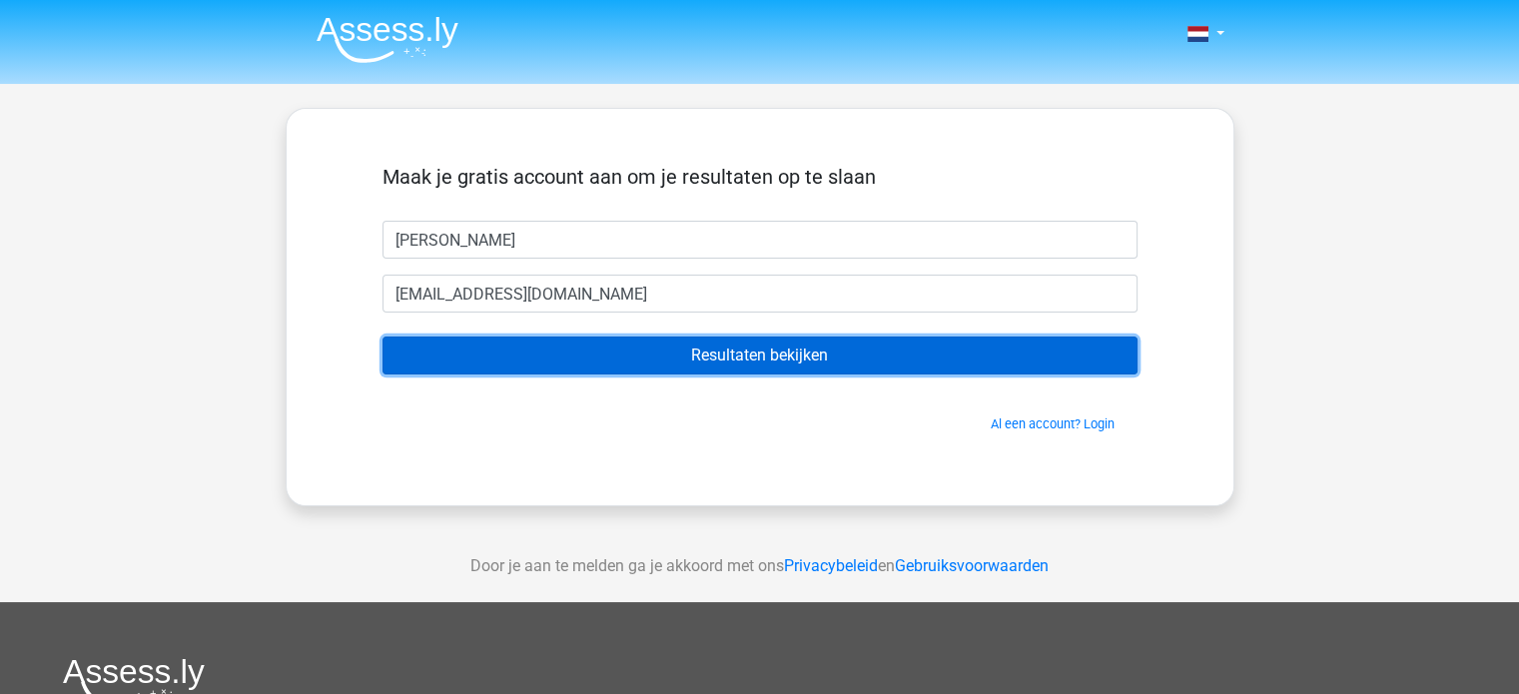
click at [819, 358] on input "Resultaten bekijken" at bounding box center [760, 356] width 755 height 38
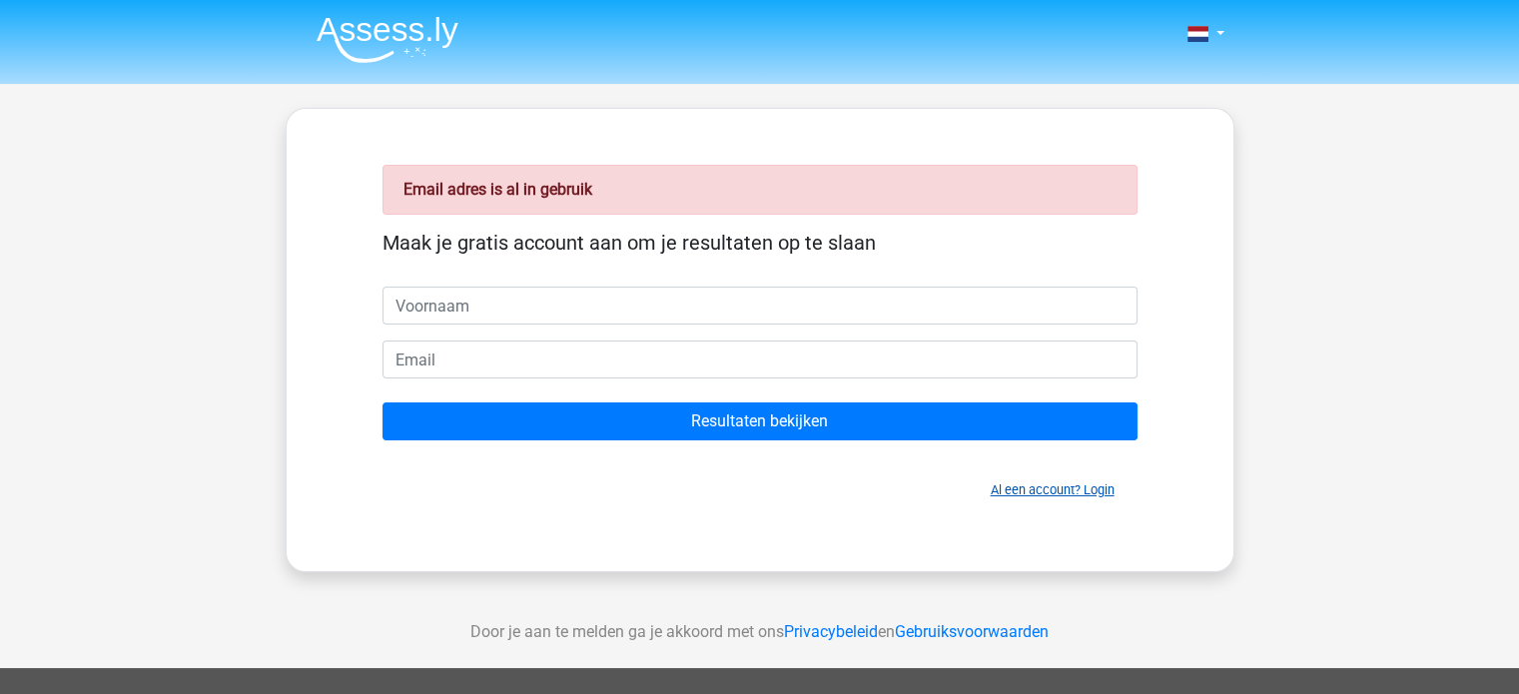
click at [1108, 486] on link "Al een account? Login" at bounding box center [1053, 489] width 124 height 15
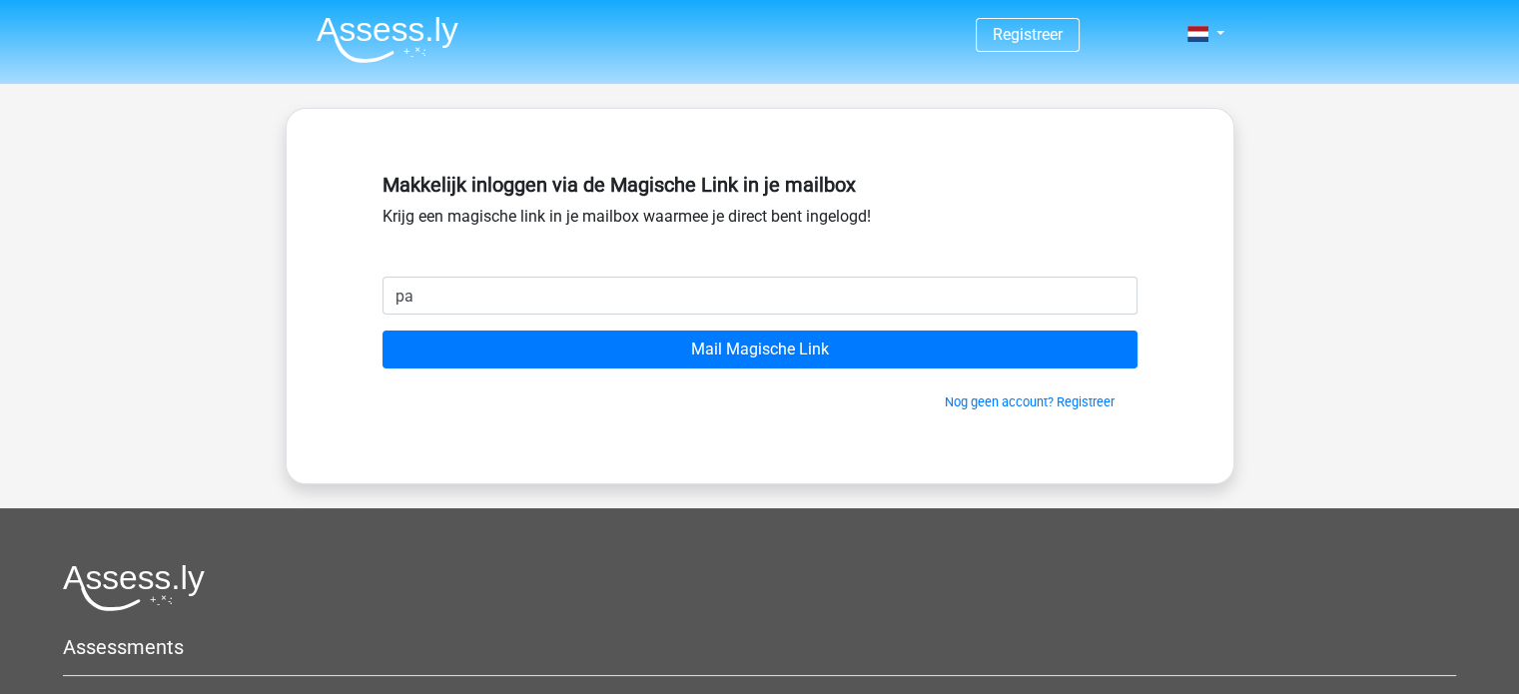
type input "patrick1.croonen@gmail.com"
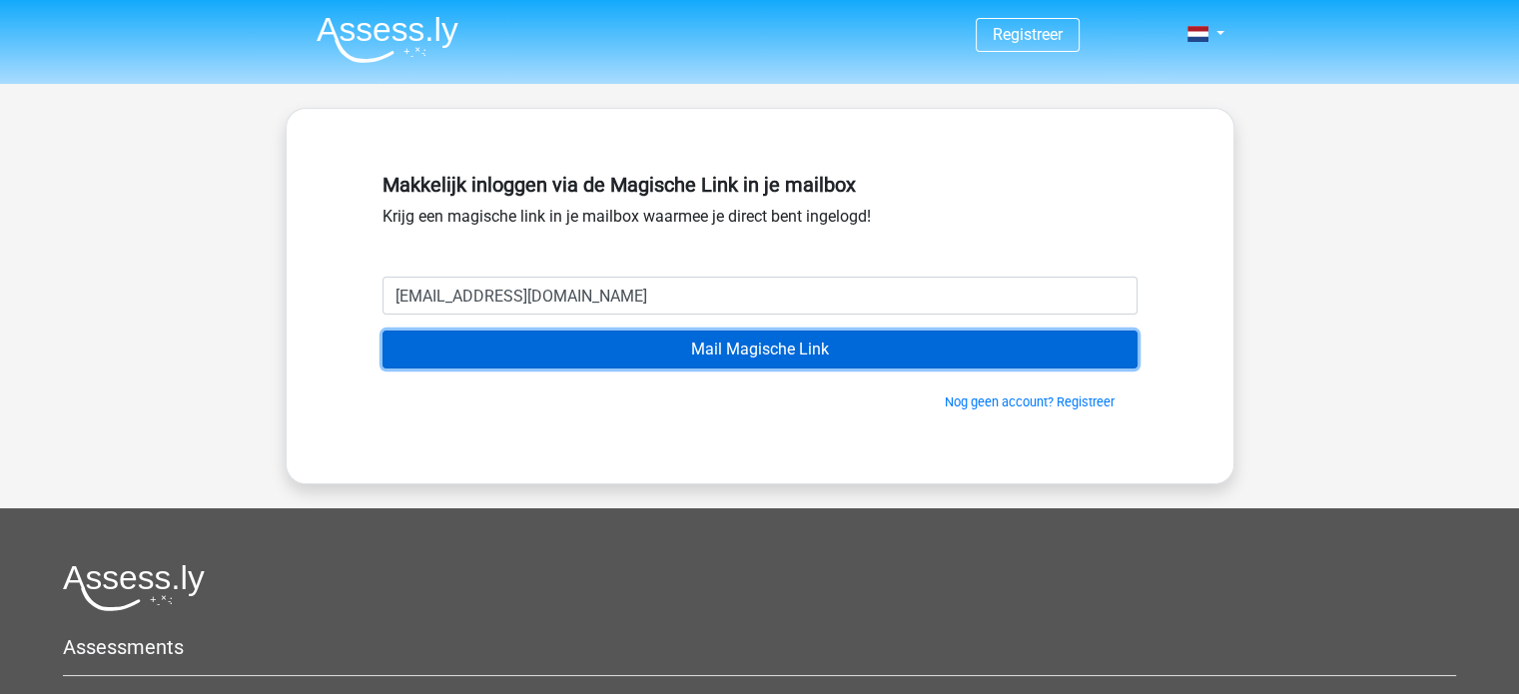
click at [731, 347] on input "Mail Magische Link" at bounding box center [760, 350] width 755 height 38
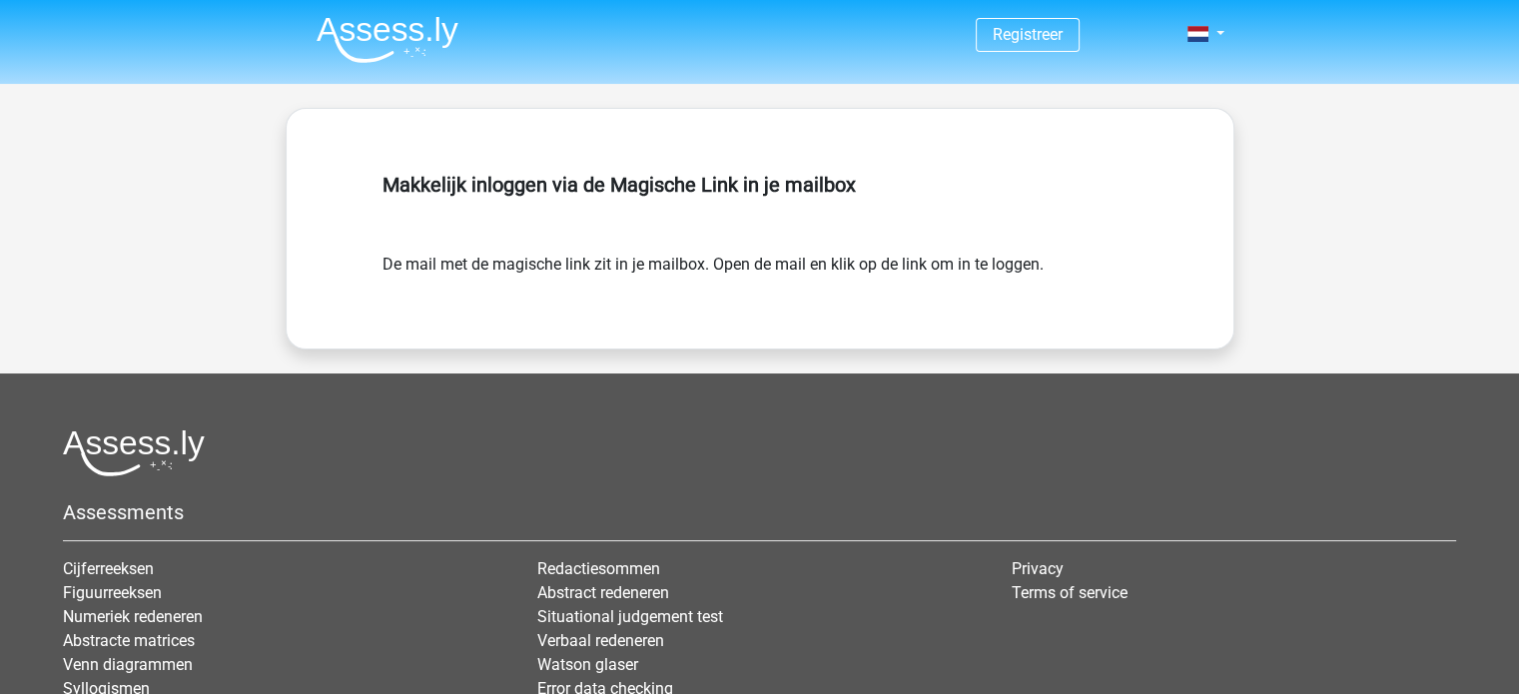
click at [788, 169] on div "Makkelijk inloggen via de Magische Link in je mailbox" at bounding box center [760, 209] width 755 height 88
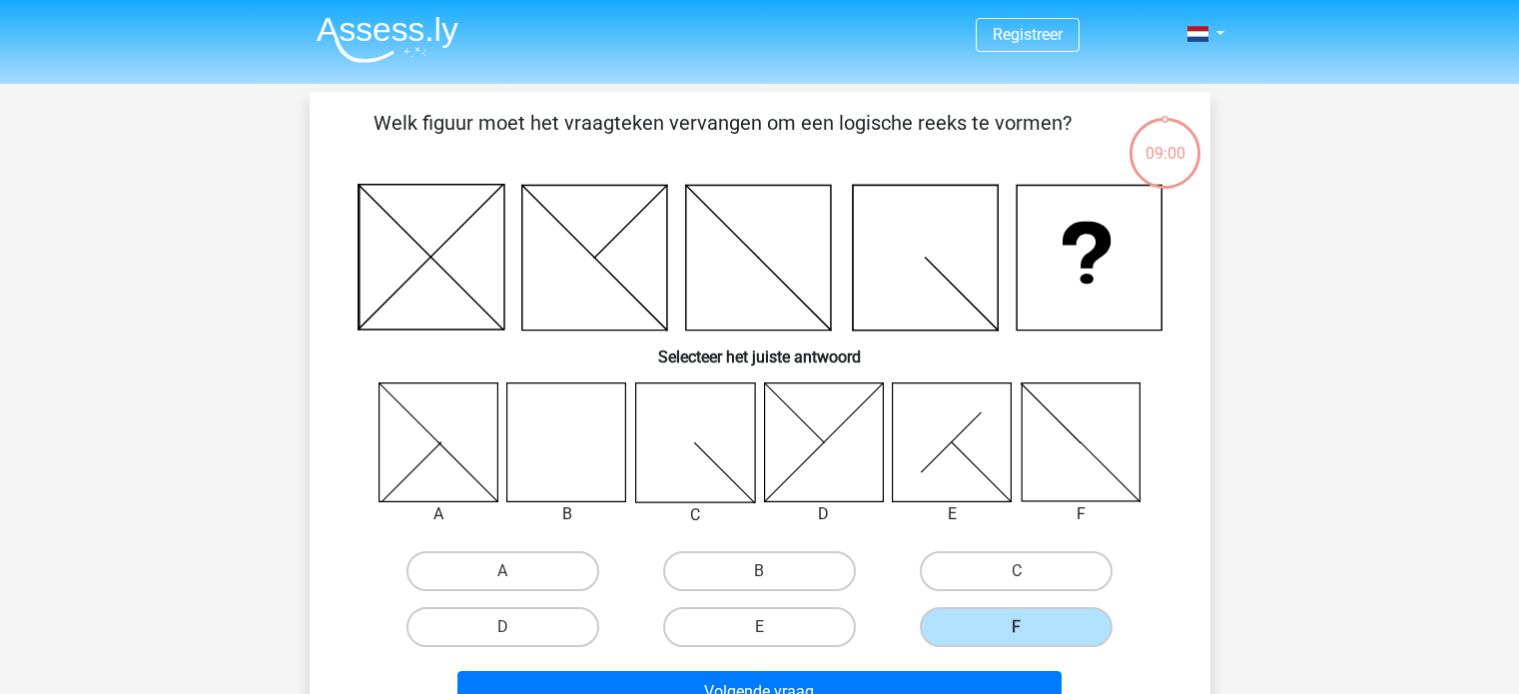
scroll to position [92, 0]
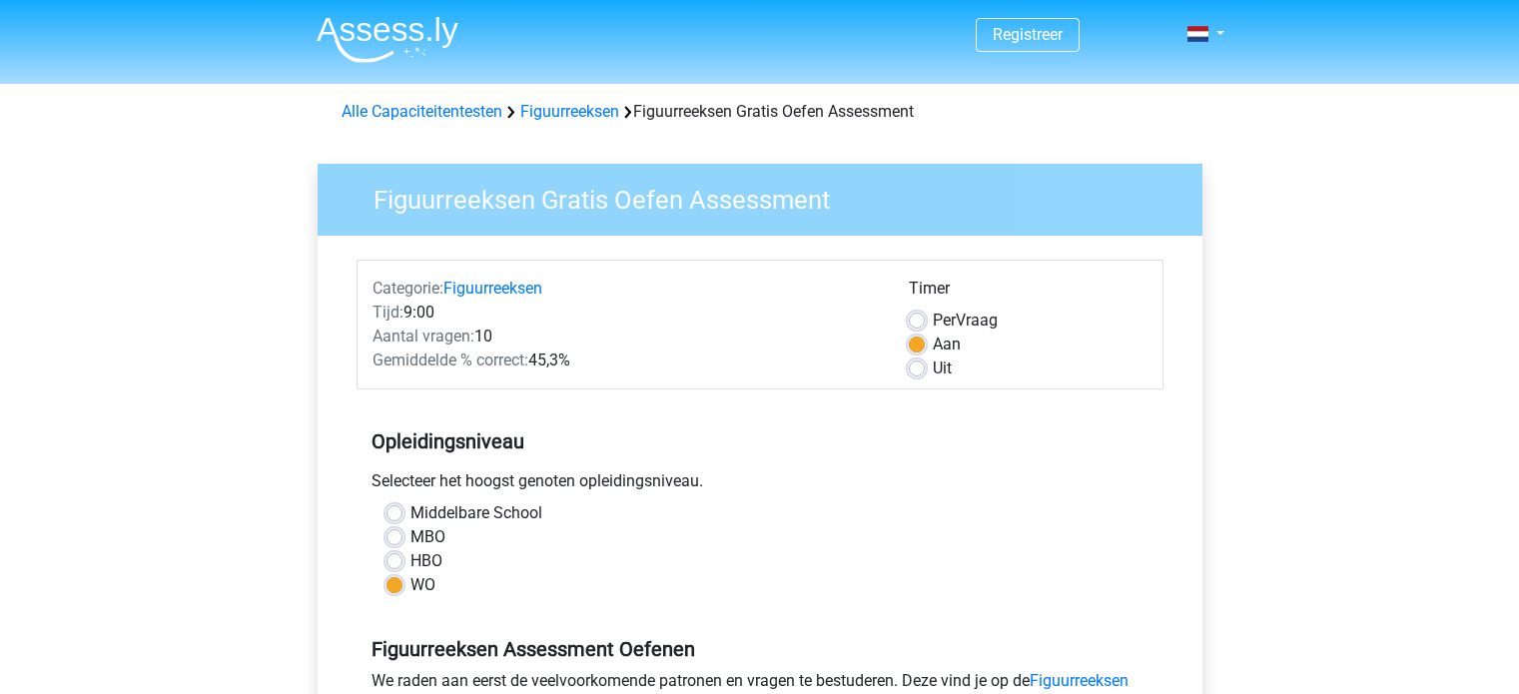
scroll to position [699, 0]
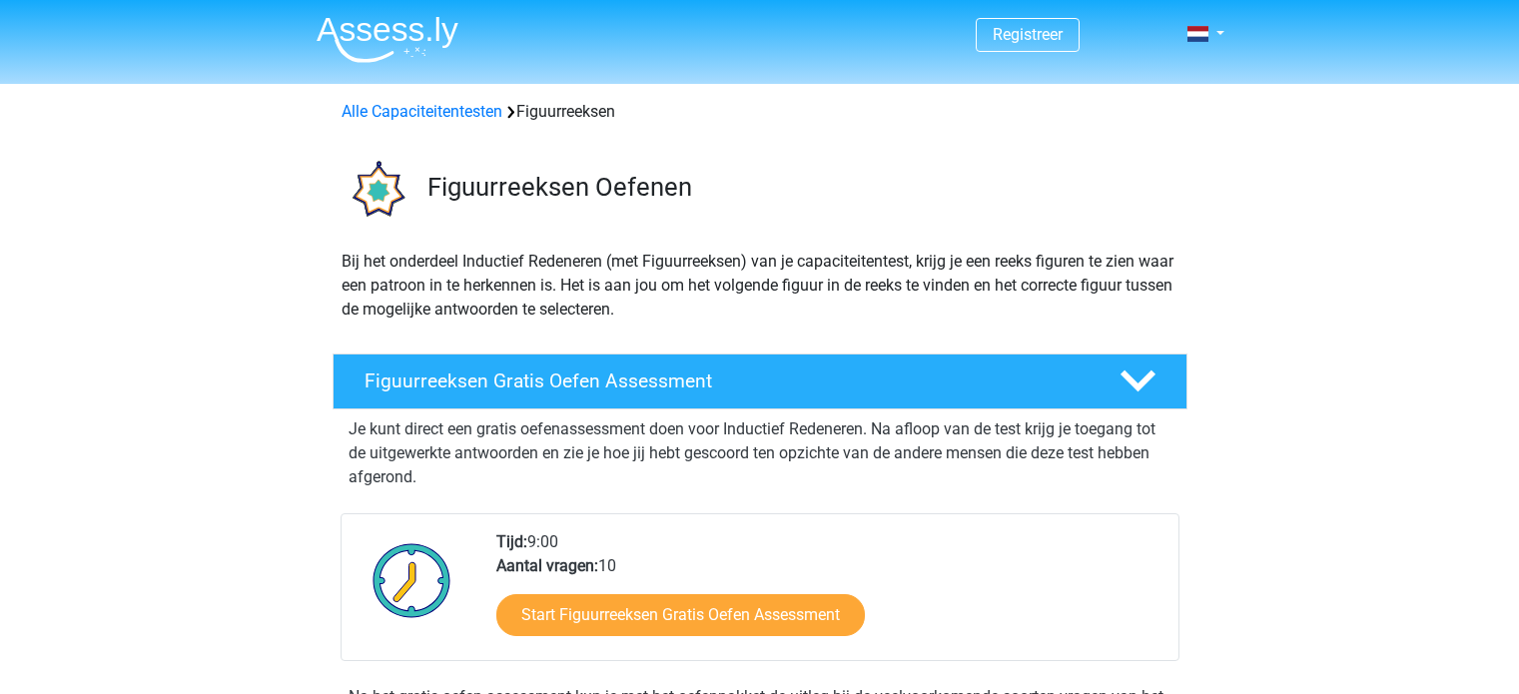
scroll to position [499, 0]
click at [1219, 33] on link at bounding box center [1200, 34] width 40 height 24
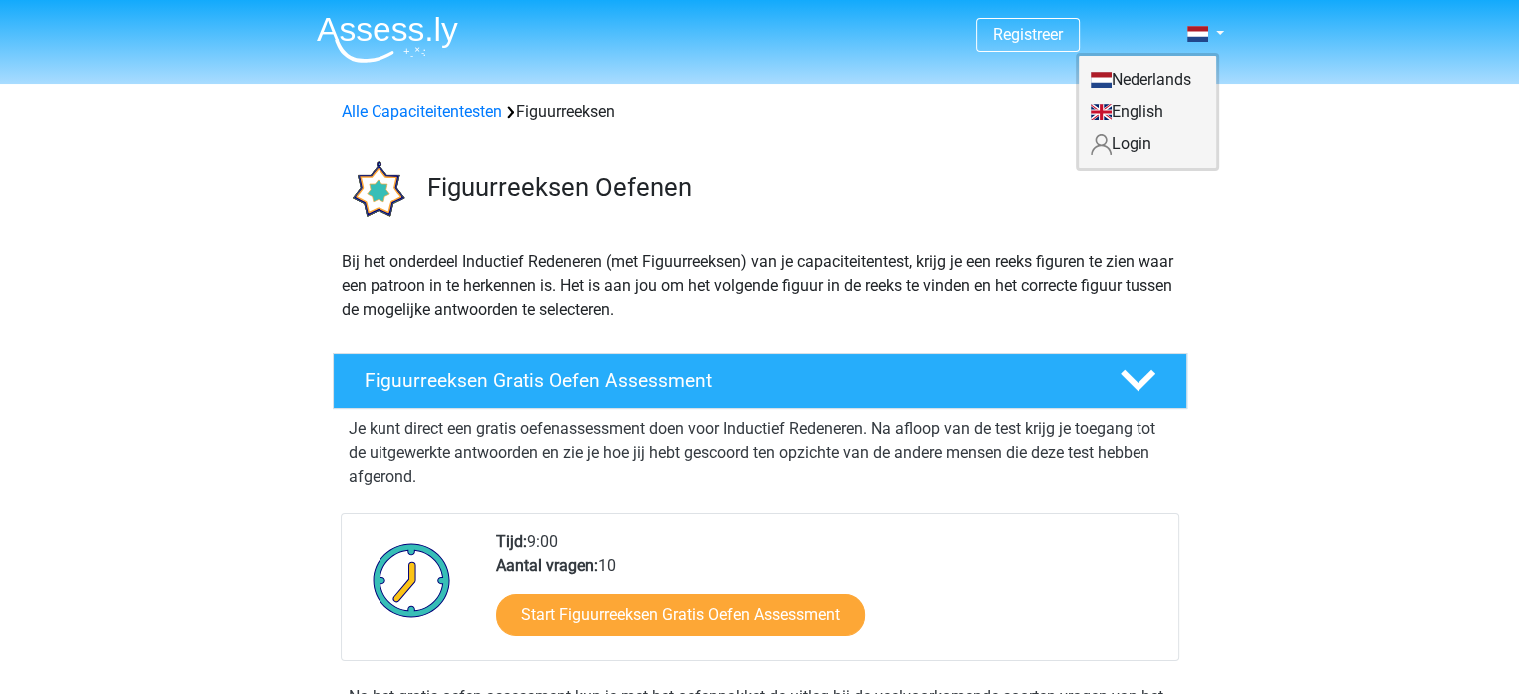
click at [1135, 145] on link "Login" at bounding box center [1148, 144] width 138 height 32
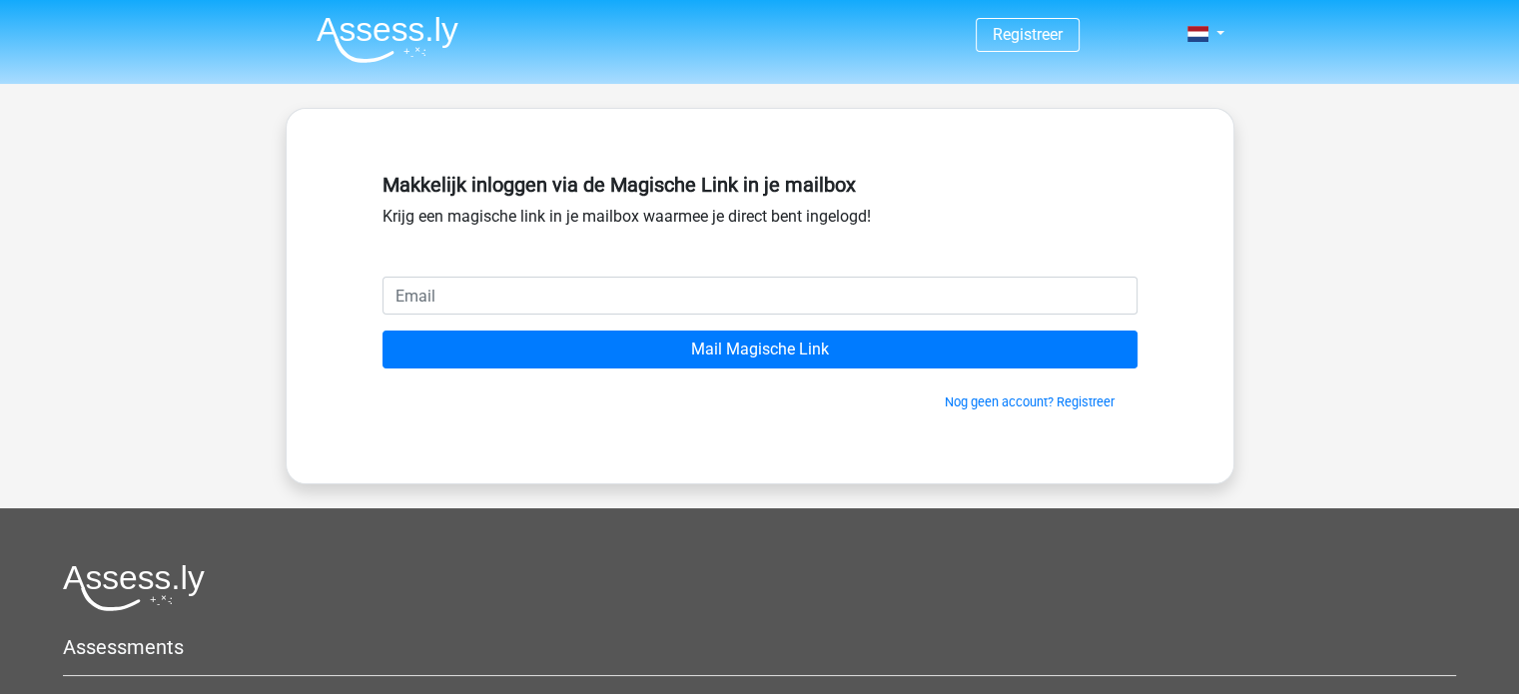
click at [500, 303] on input "email" at bounding box center [760, 296] width 755 height 38
type input "patrick1.croonen@gmail.com"
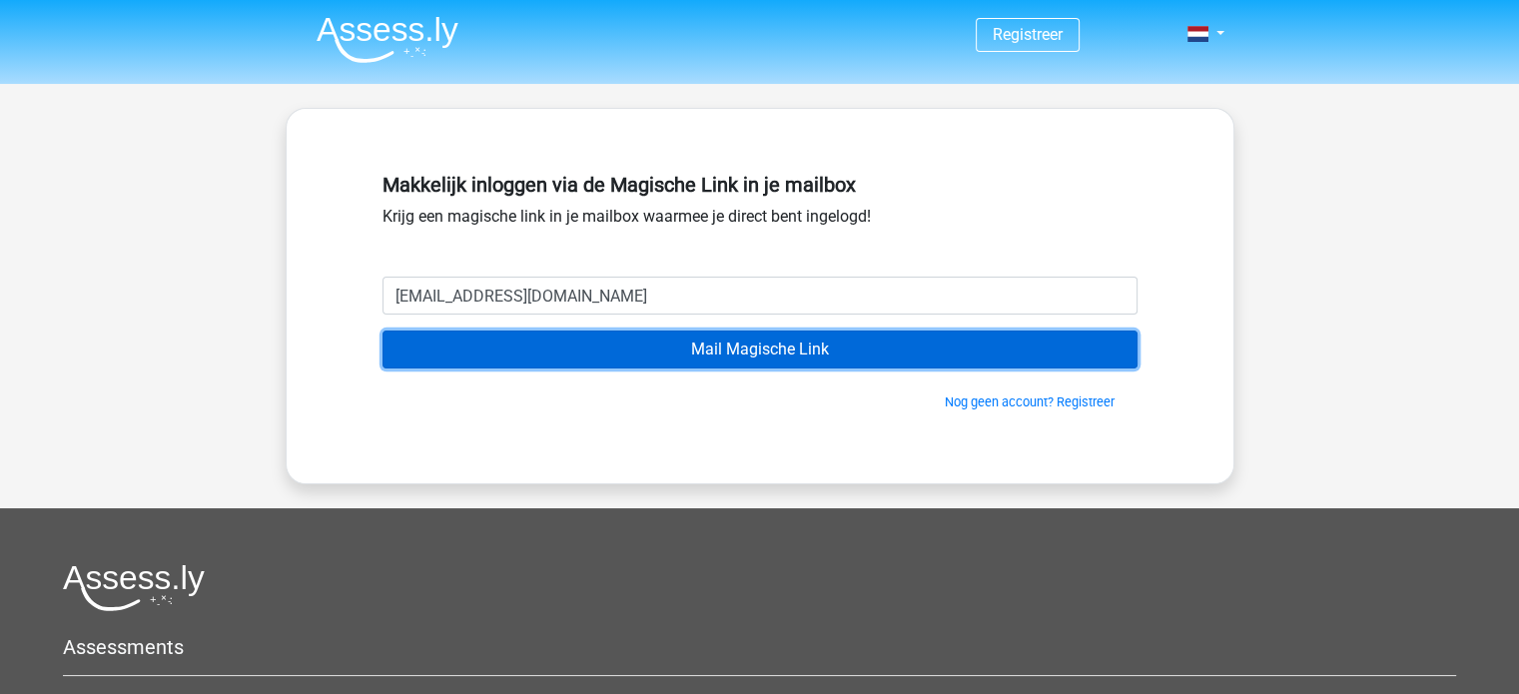
click at [770, 344] on input "Mail Magische Link" at bounding box center [760, 350] width 755 height 38
